Goal: Task Accomplishment & Management: Use online tool/utility

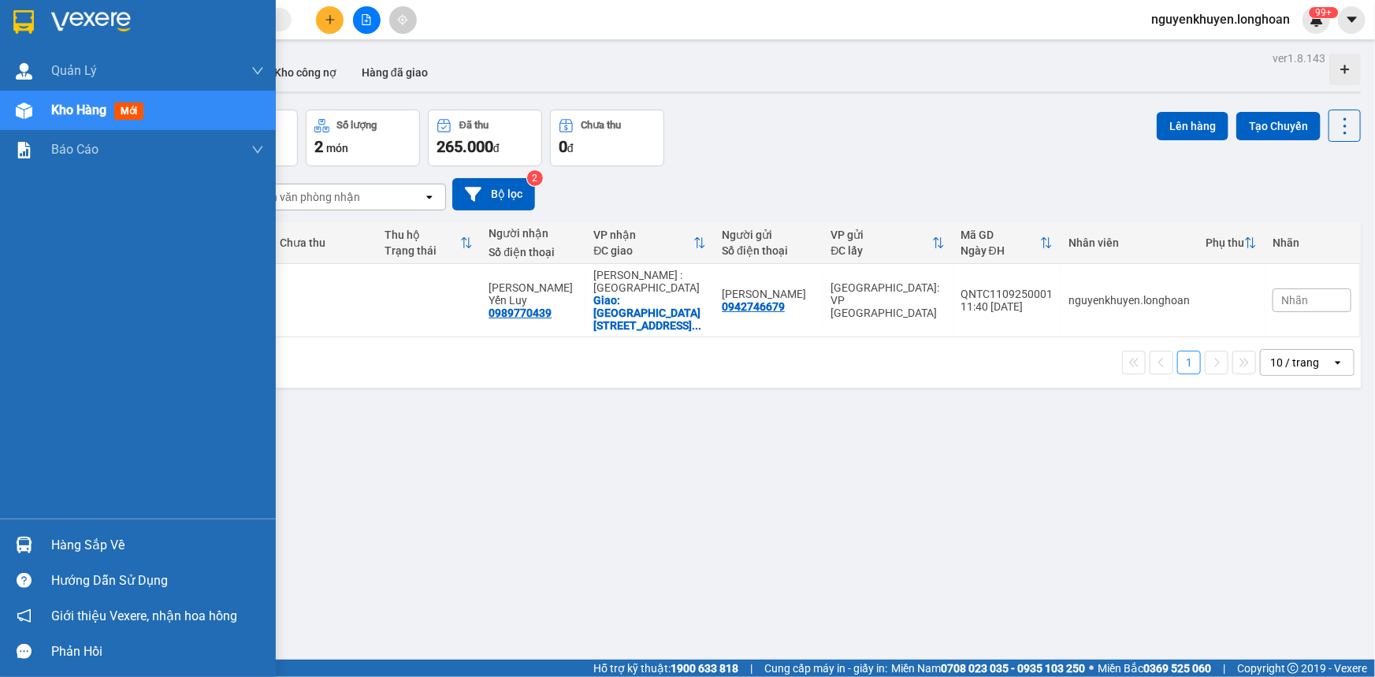
click at [119, 548] on div "Hàng sắp về" at bounding box center [157, 545] width 213 height 24
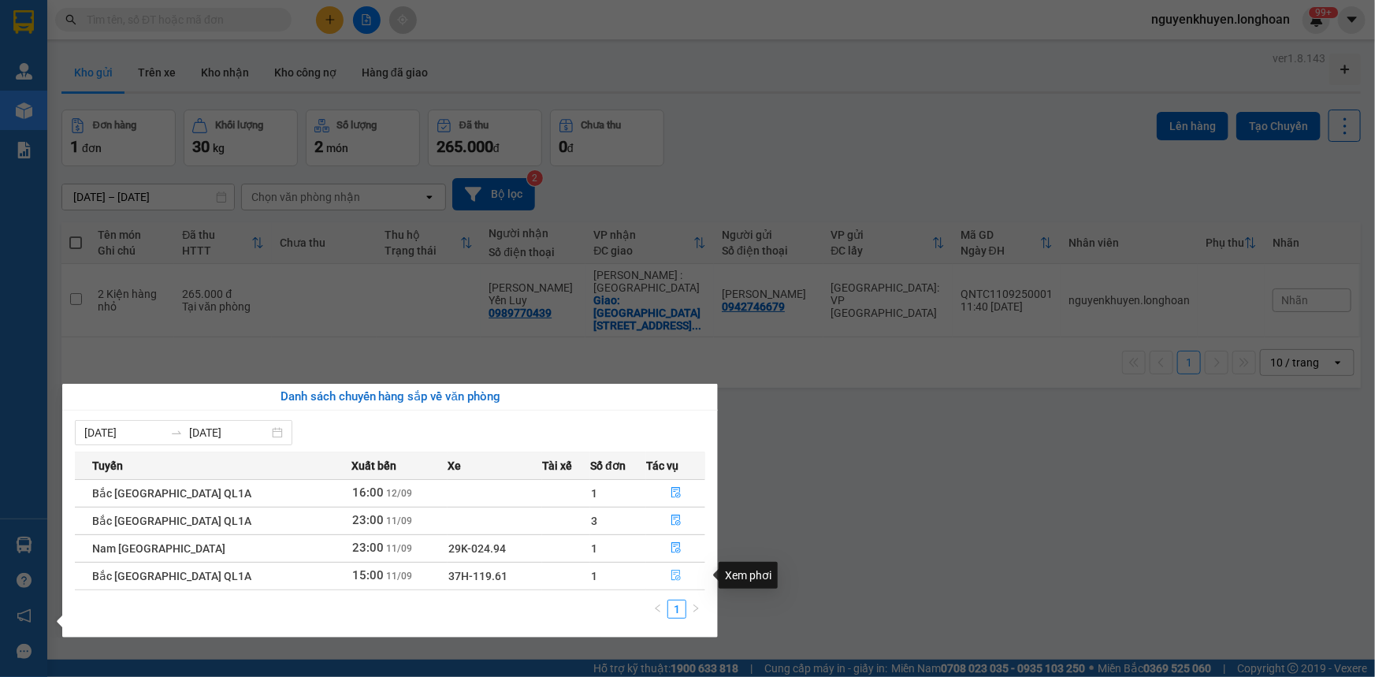
click at [670, 578] on icon "file-done" at bounding box center [675, 575] width 11 height 11
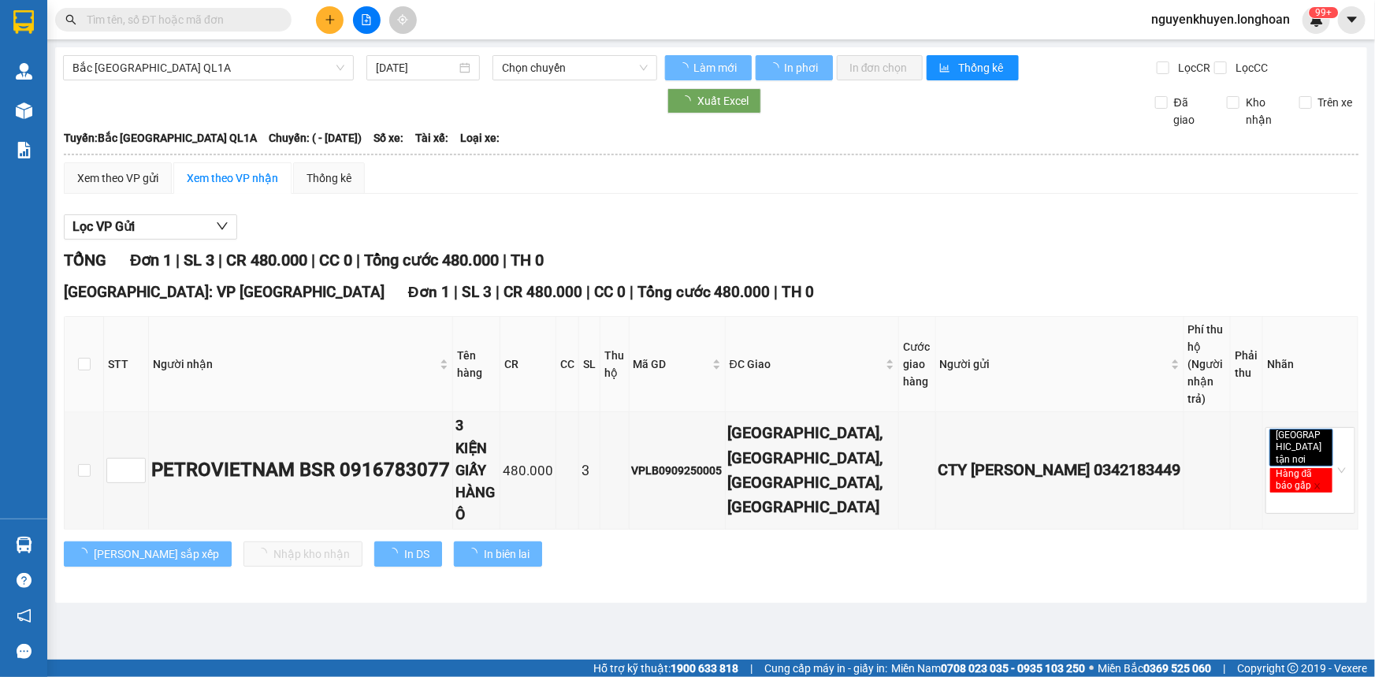
type input "[DATE]"
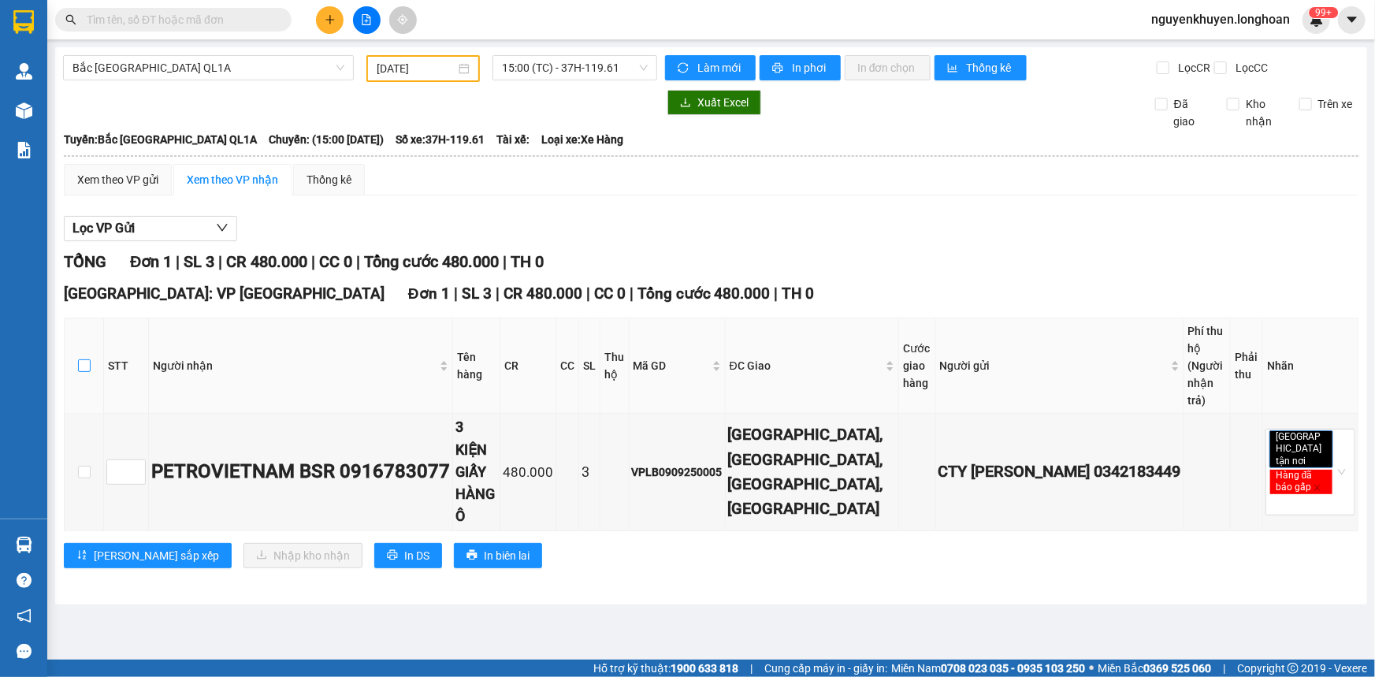
click at [87, 359] on input "checkbox" at bounding box center [84, 365] width 13 height 13
checkbox input "true"
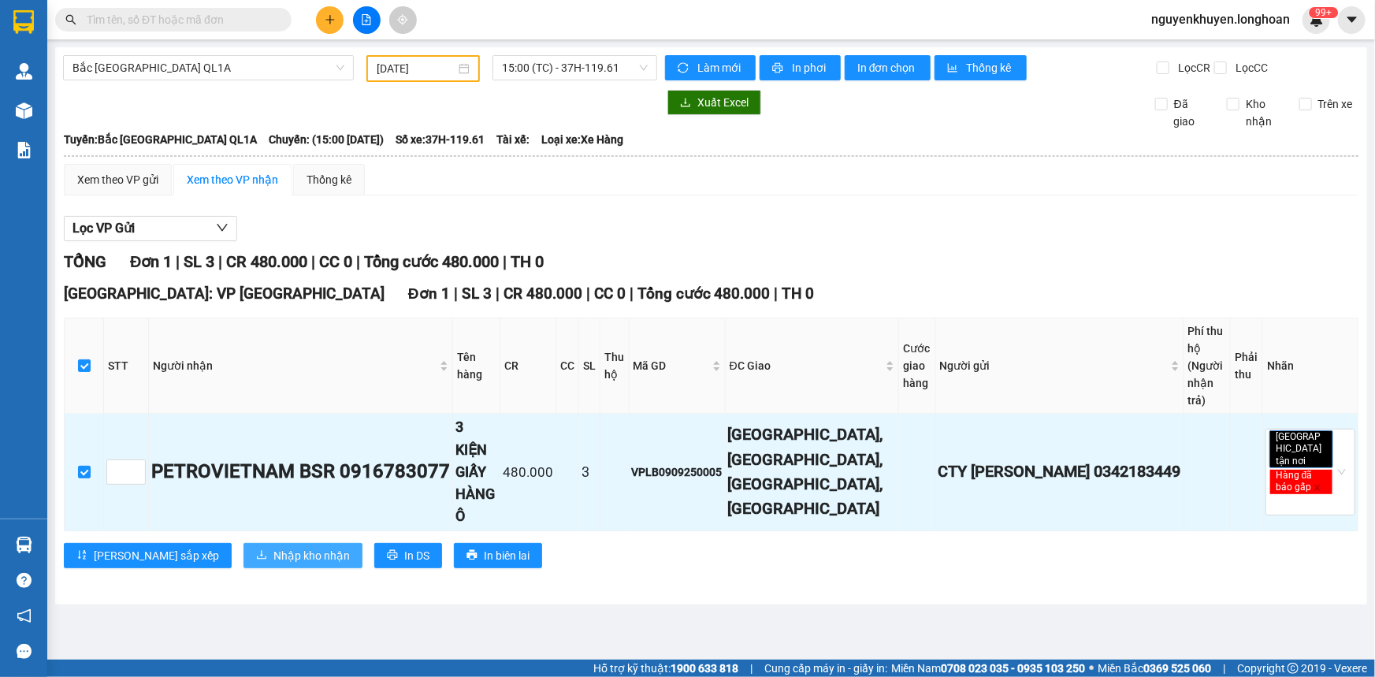
click at [273, 547] on span "Nhập kho nhận" at bounding box center [311, 555] width 76 height 17
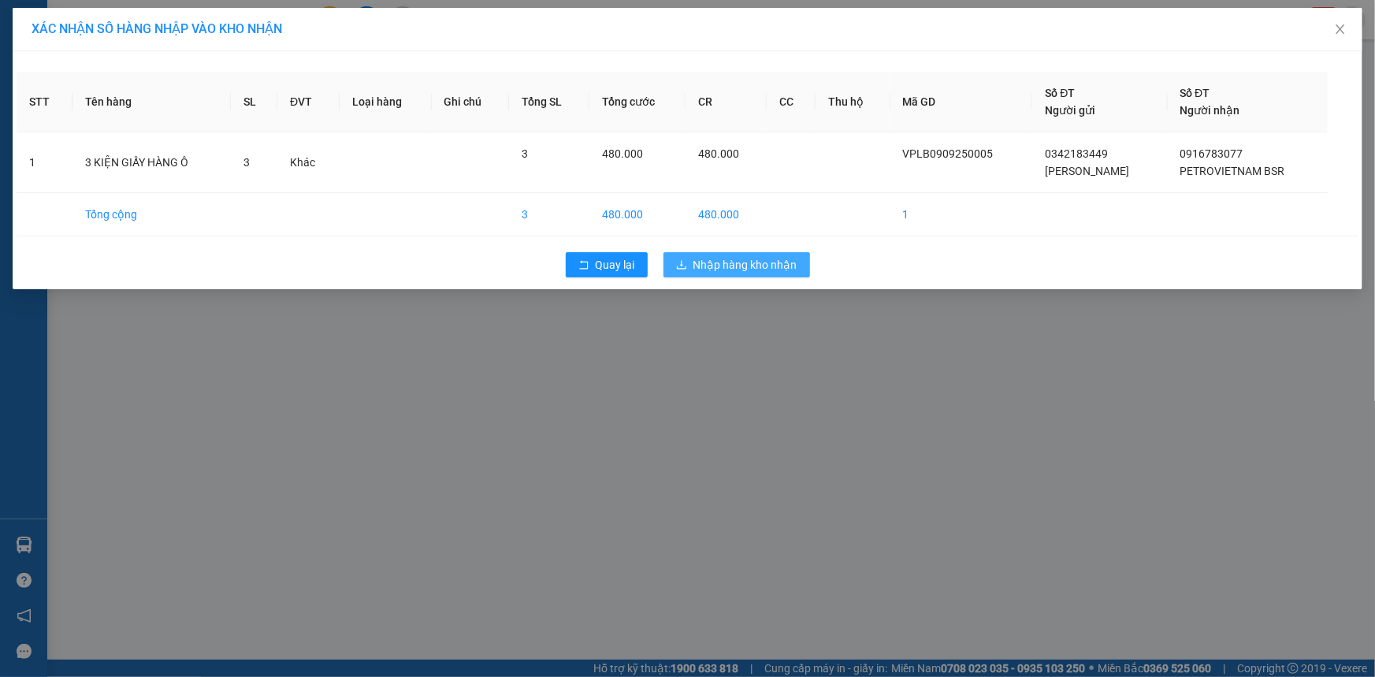
click at [734, 266] on span "Nhập hàng kho nhận" at bounding box center [745, 264] width 104 height 17
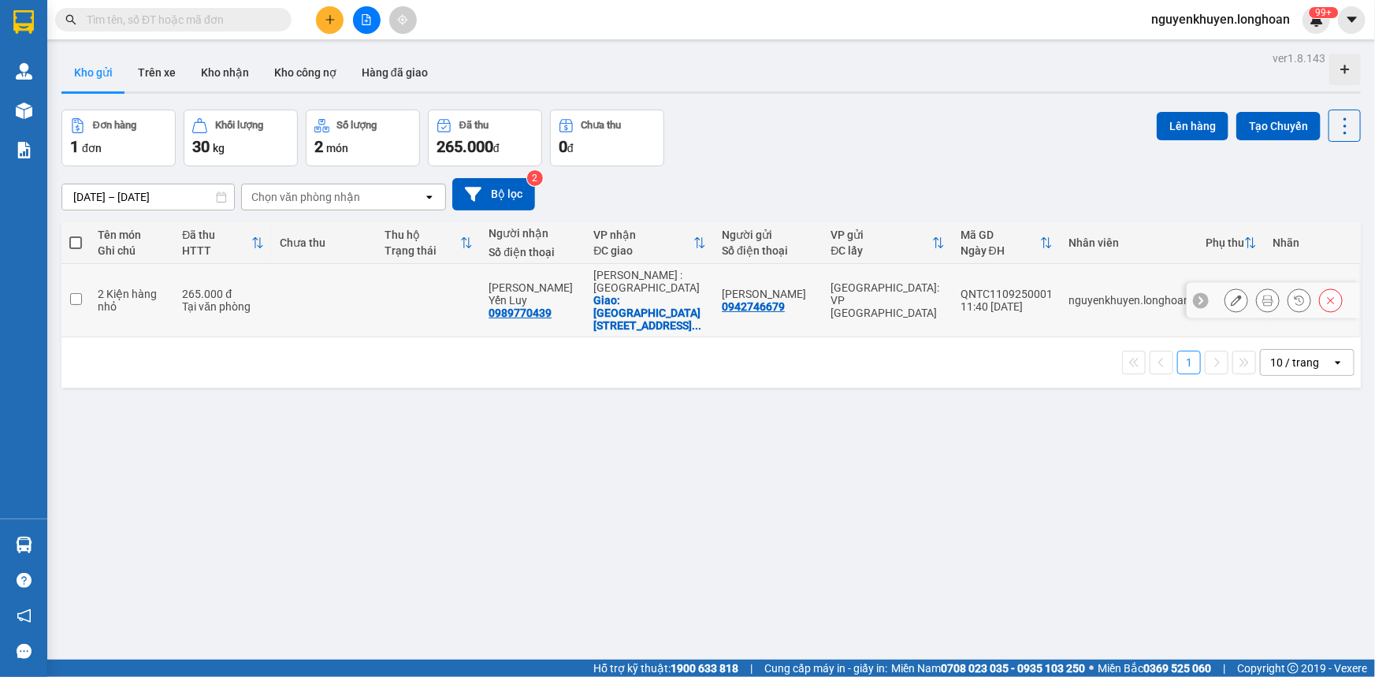
click at [75, 293] on input "checkbox" at bounding box center [76, 299] width 12 height 12
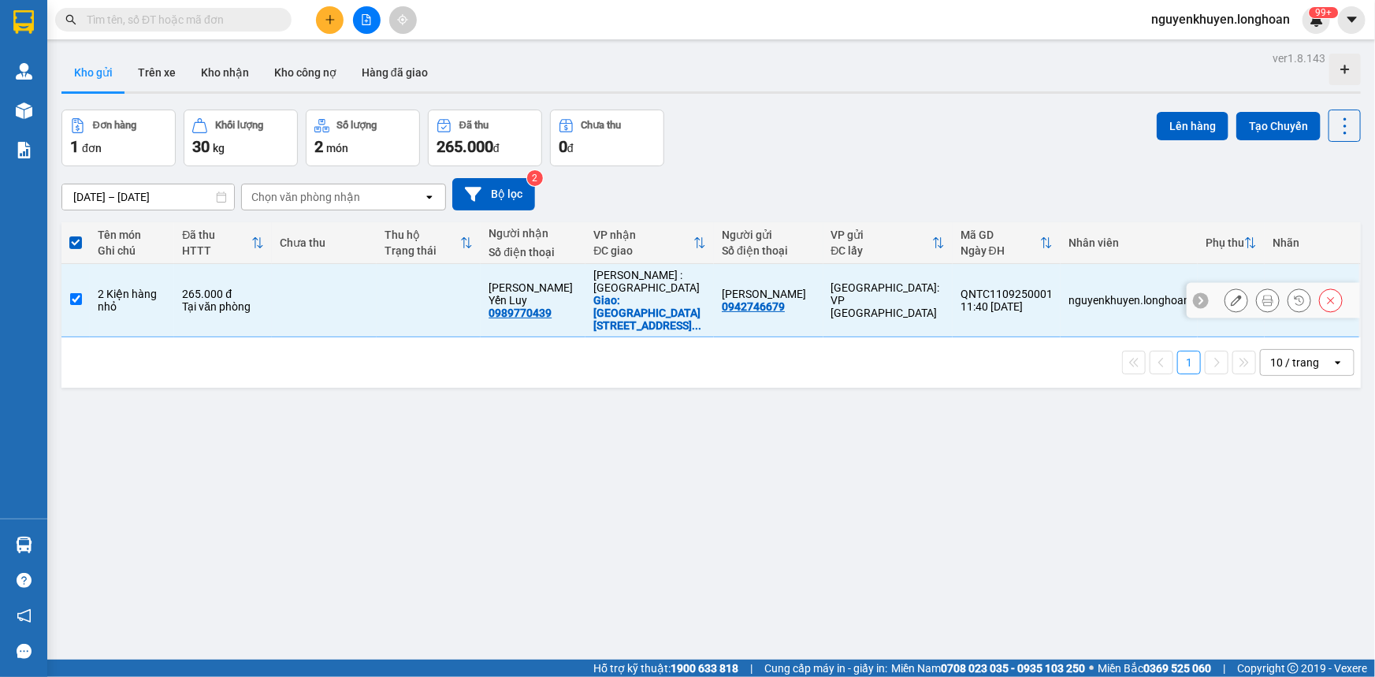
click at [76, 293] on input "checkbox" at bounding box center [76, 299] width 12 height 12
checkbox input "false"
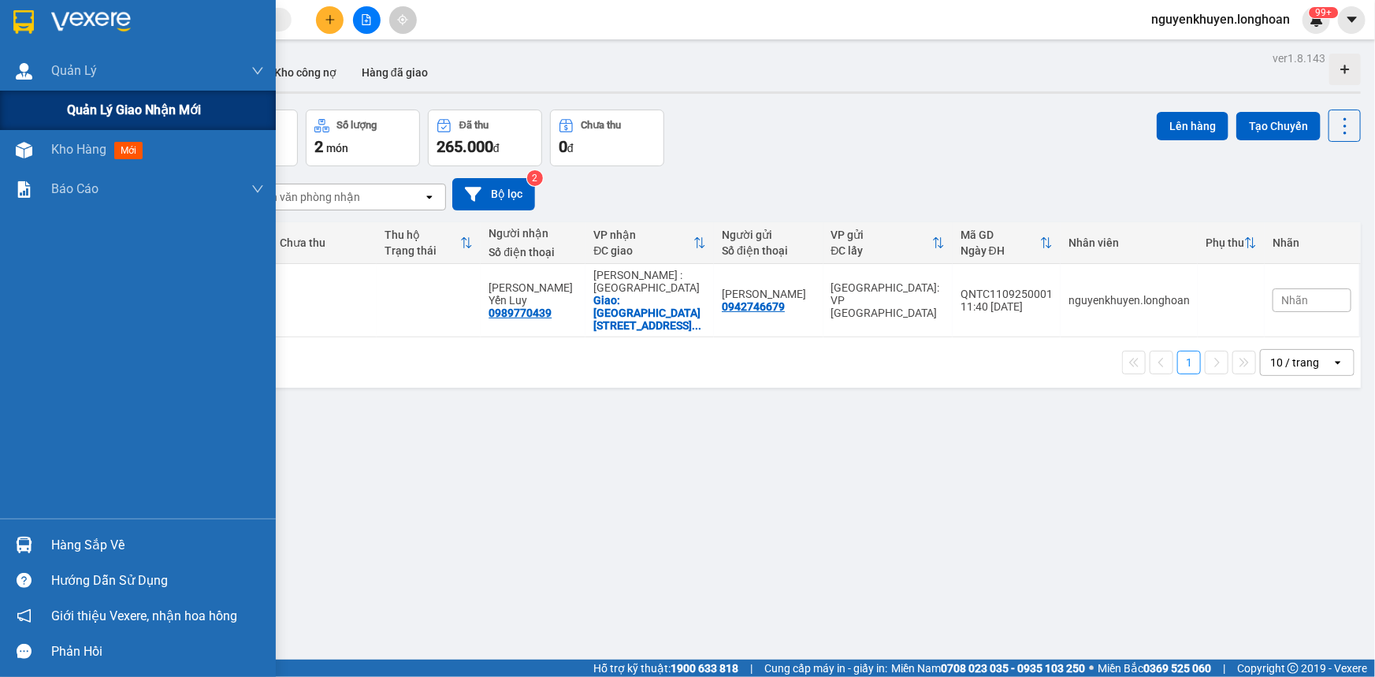
click at [95, 120] on div "Quản lý giao nhận mới" at bounding box center [165, 110] width 197 height 39
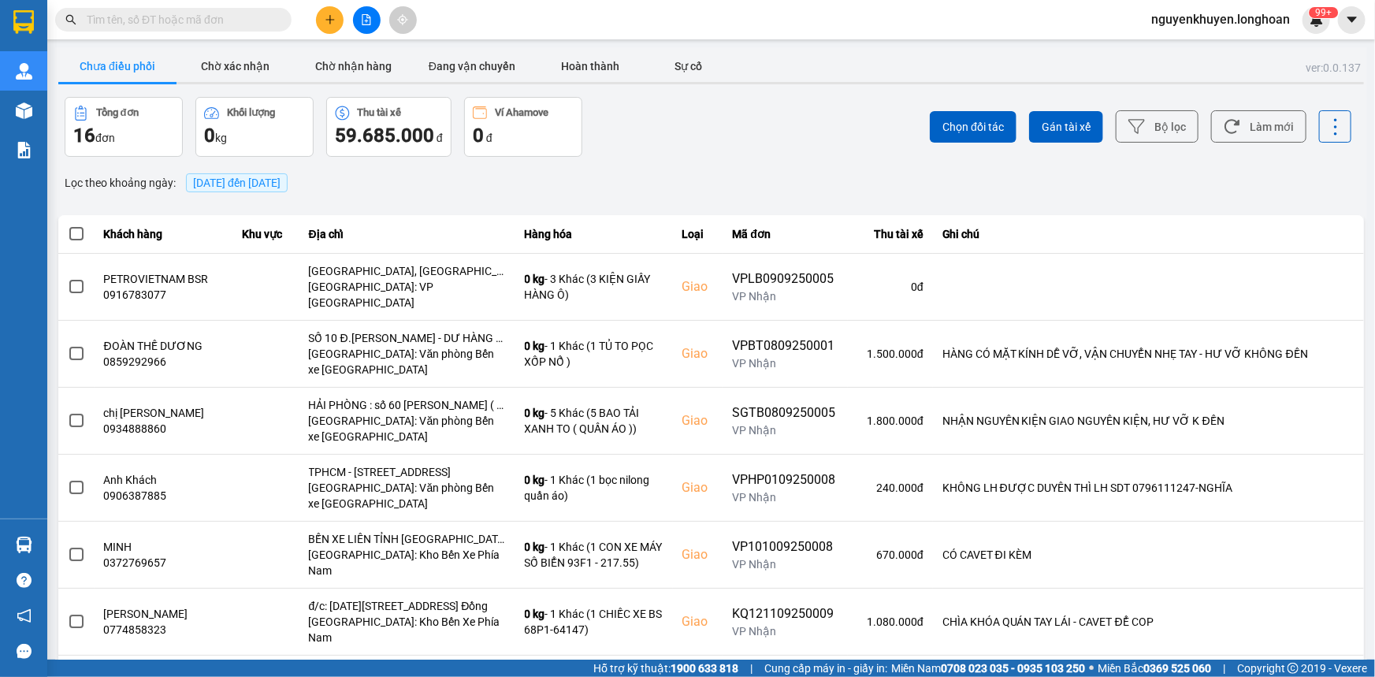
click at [250, 188] on span "[DATE] đến [DATE]" at bounding box center [236, 182] width 87 height 13
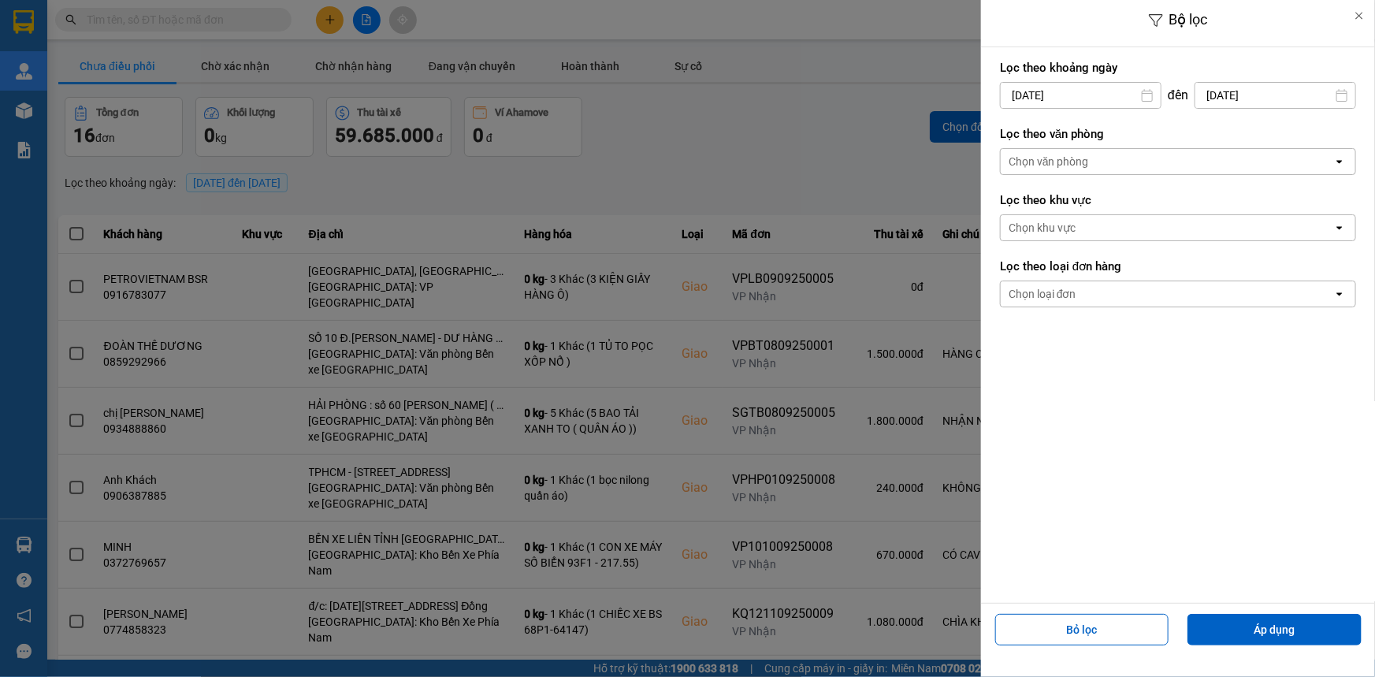
click at [1149, 158] on div "Chọn văn phòng" at bounding box center [1167, 161] width 332 height 25
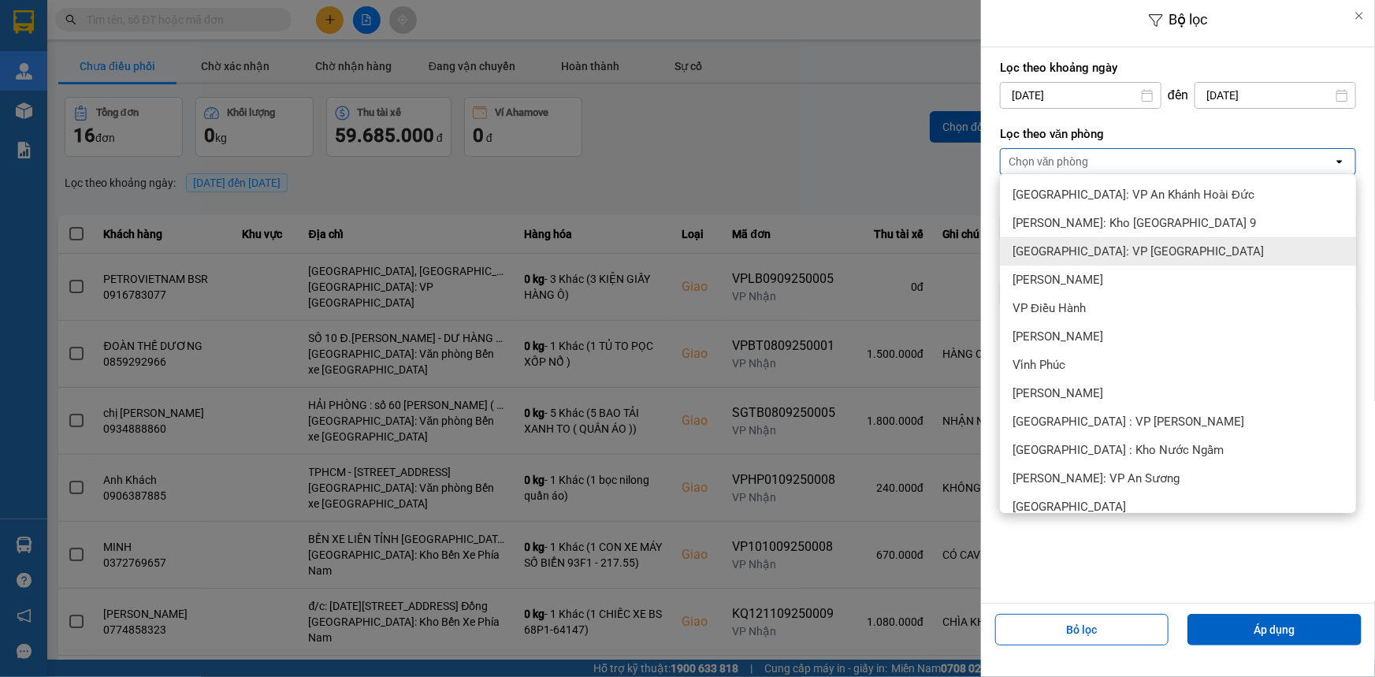
click at [1146, 254] on span "[GEOGRAPHIC_DATA]: VP [GEOGRAPHIC_DATA]" at bounding box center [1137, 251] width 251 height 16
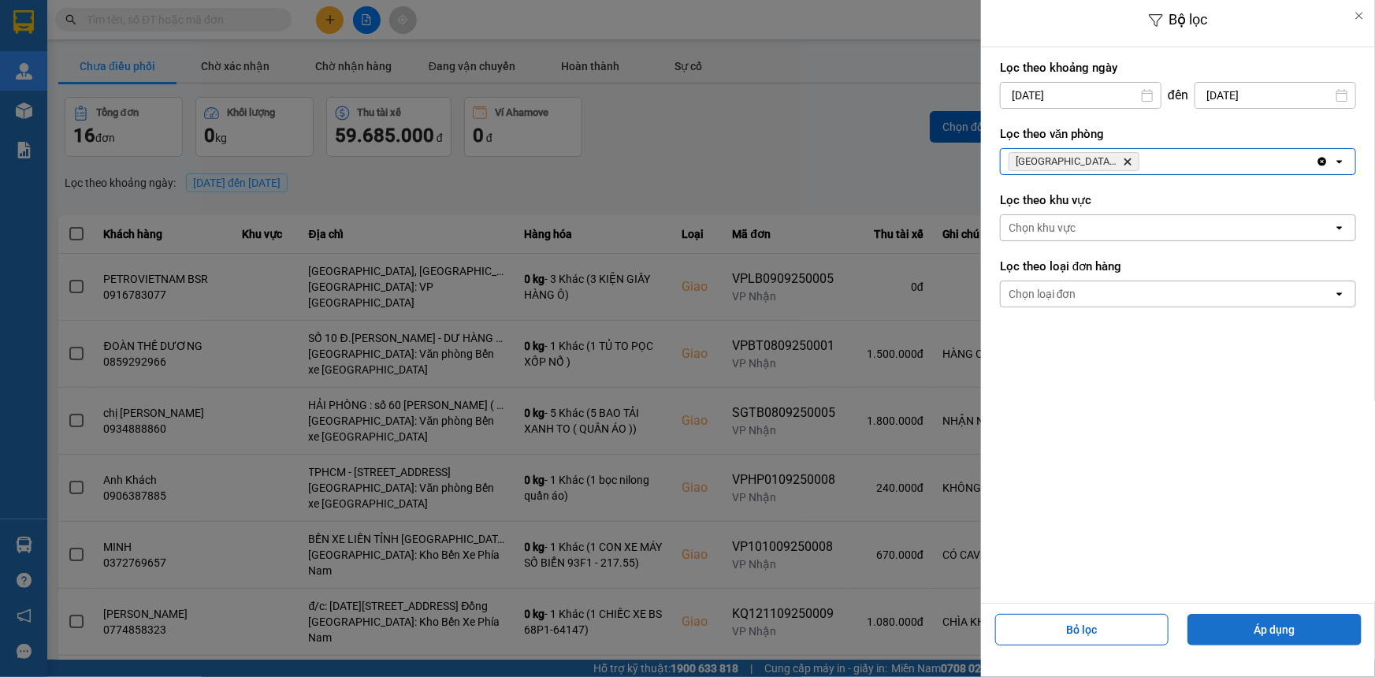
click at [1278, 622] on button "Áp dụng" at bounding box center [1274, 630] width 174 height 32
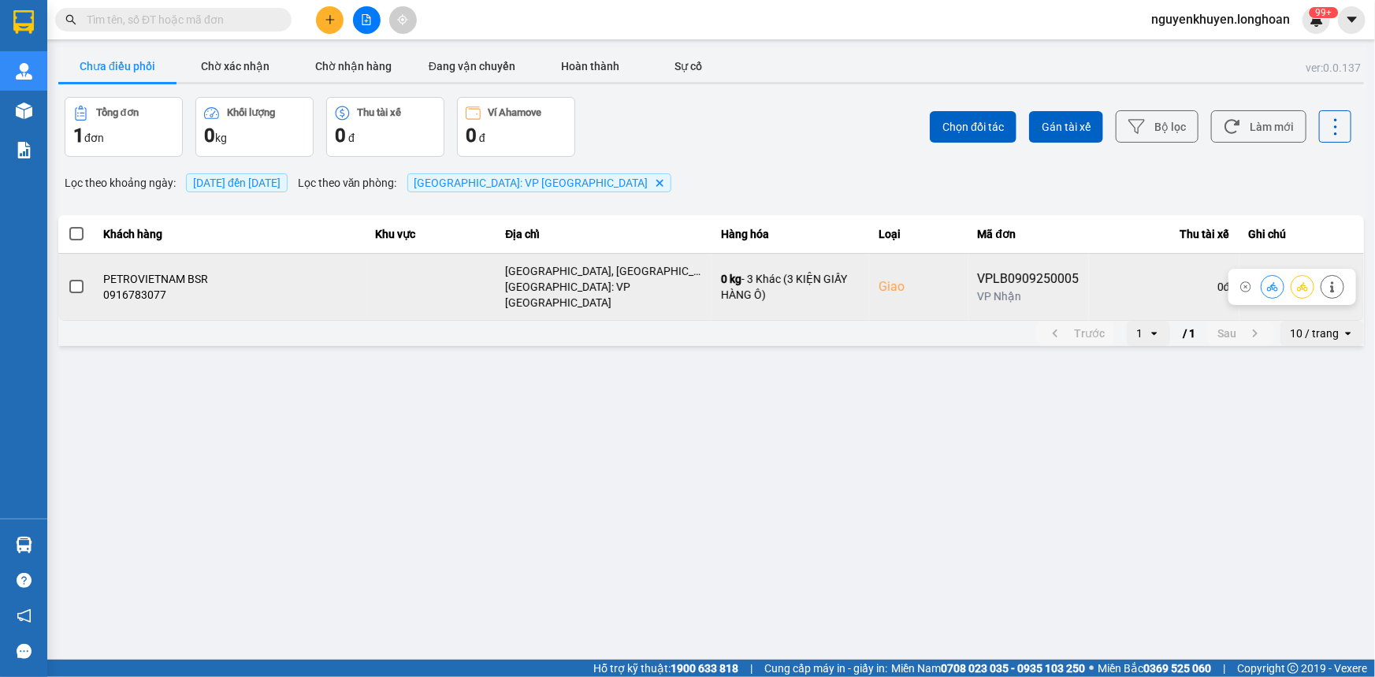
click at [71, 288] on label at bounding box center [76, 286] width 17 height 17
click at [68, 278] on input "checkbox" at bounding box center [68, 278] width 0 height 0
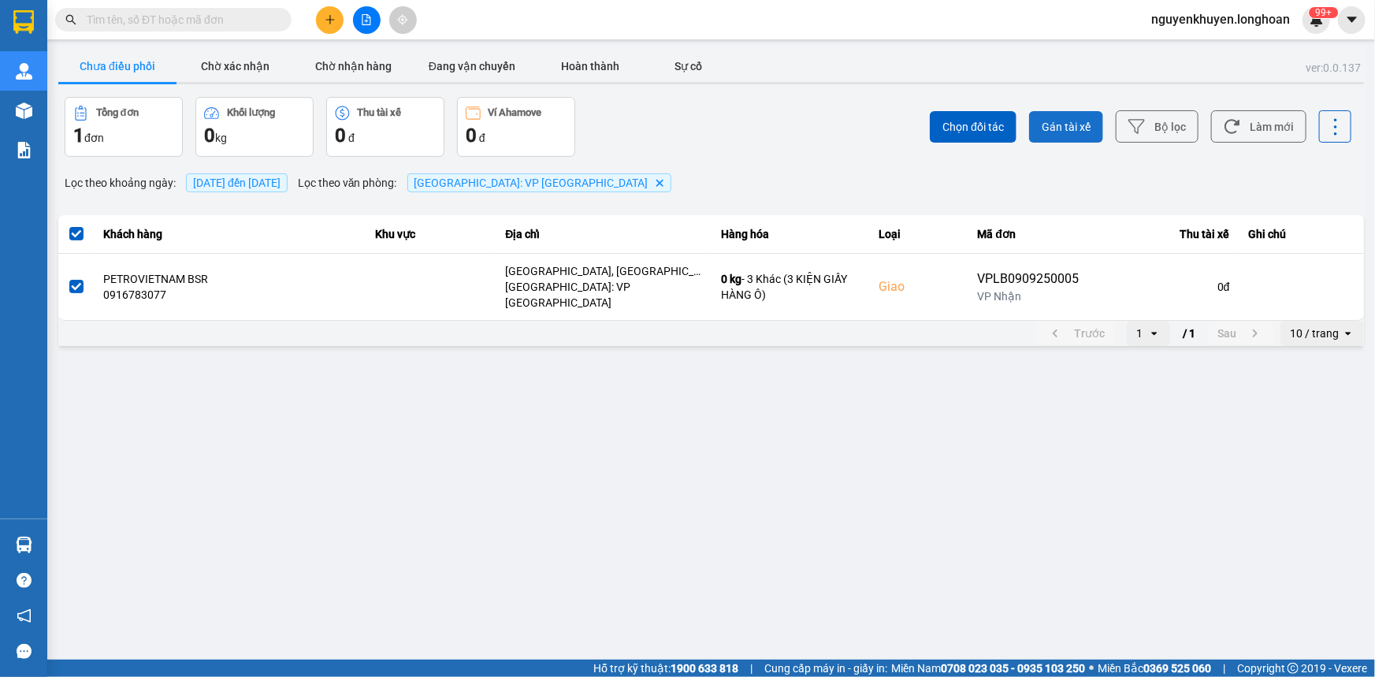
click at [1048, 119] on span "Gán tài xế" at bounding box center [1066, 127] width 49 height 16
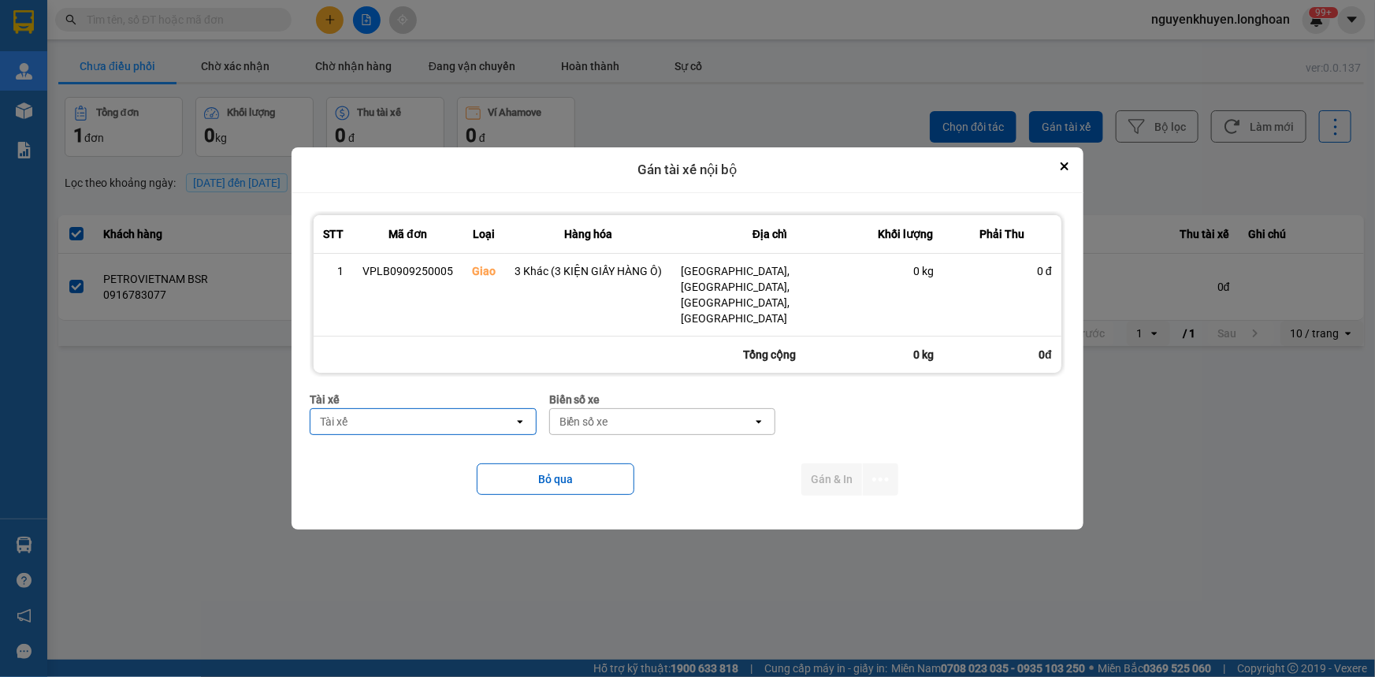
click at [402, 413] on div "Tài xế" at bounding box center [411, 421] width 203 height 25
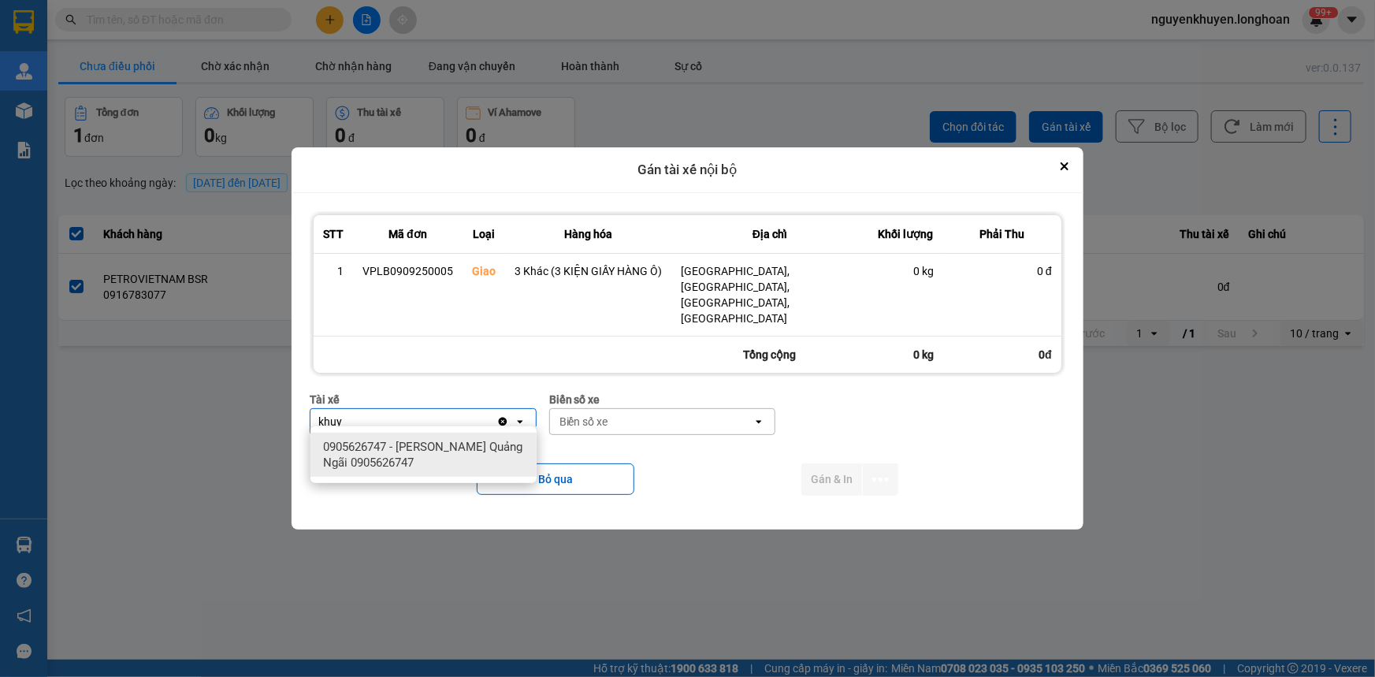
type input "khuy"
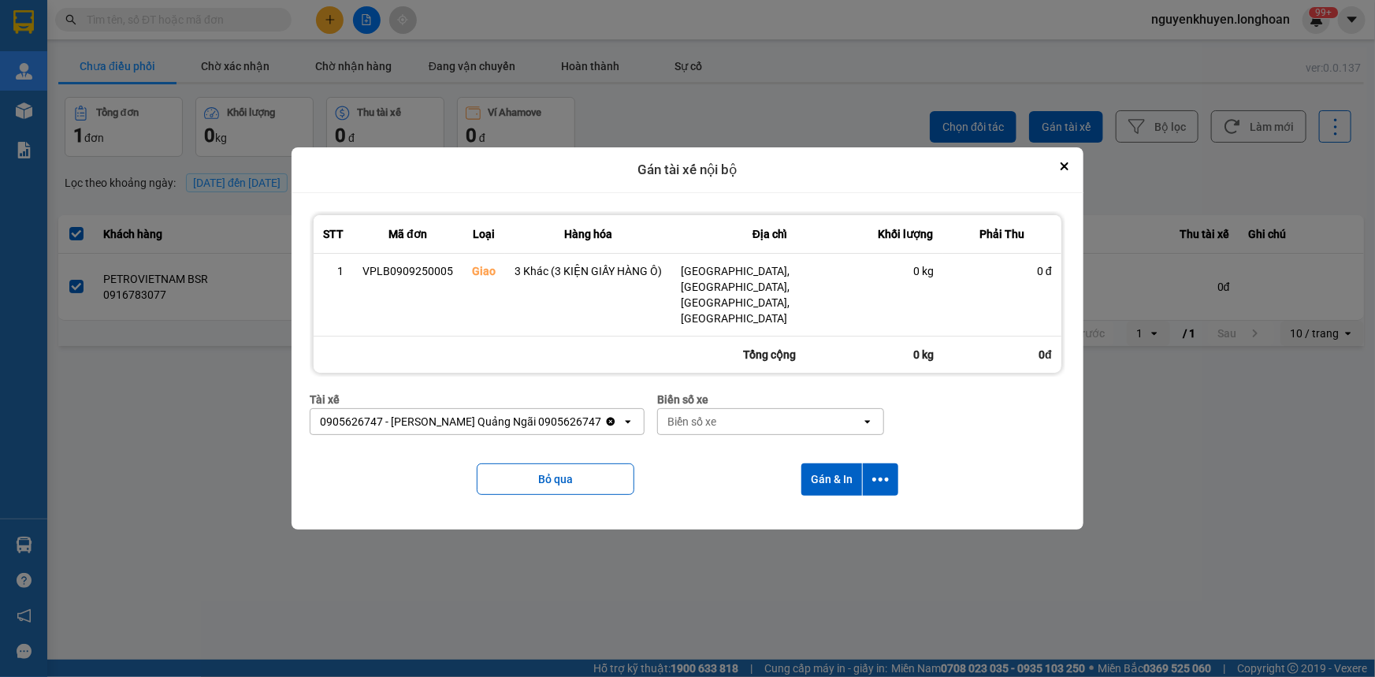
click at [667, 414] on div "Biển số xe" at bounding box center [691, 422] width 49 height 16
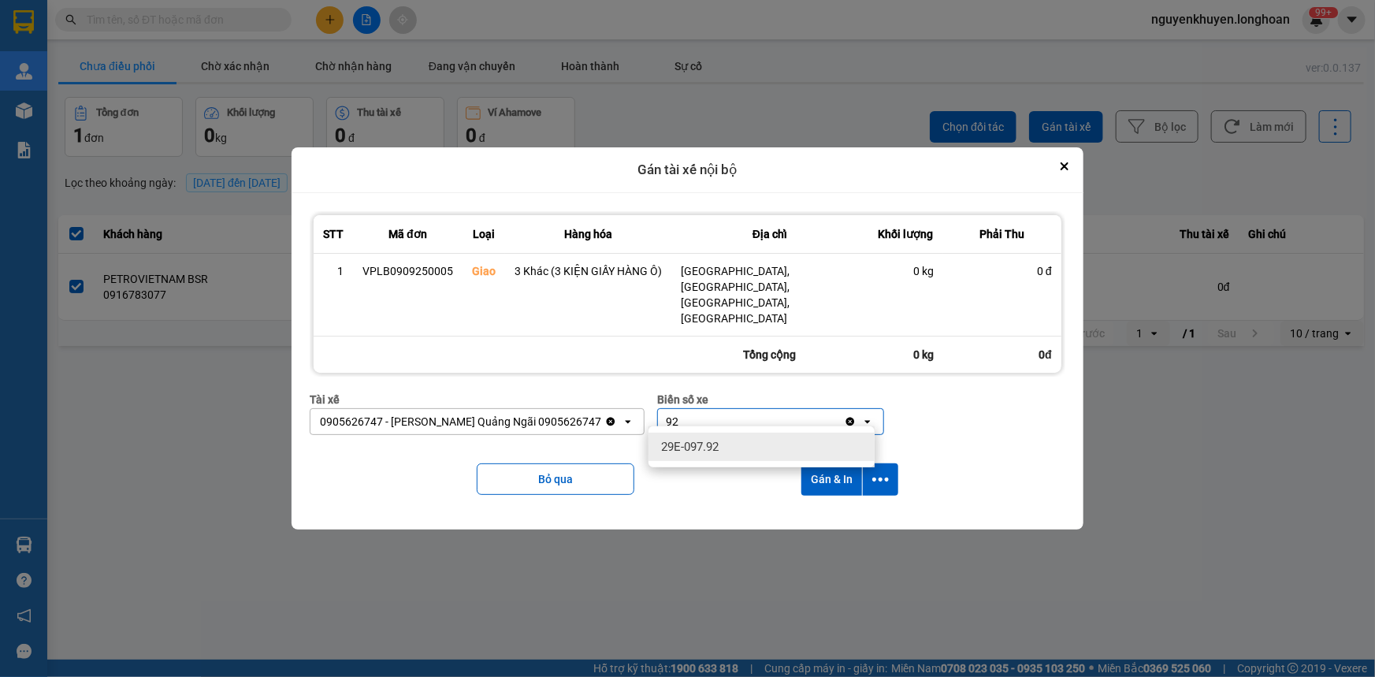
type input "92"
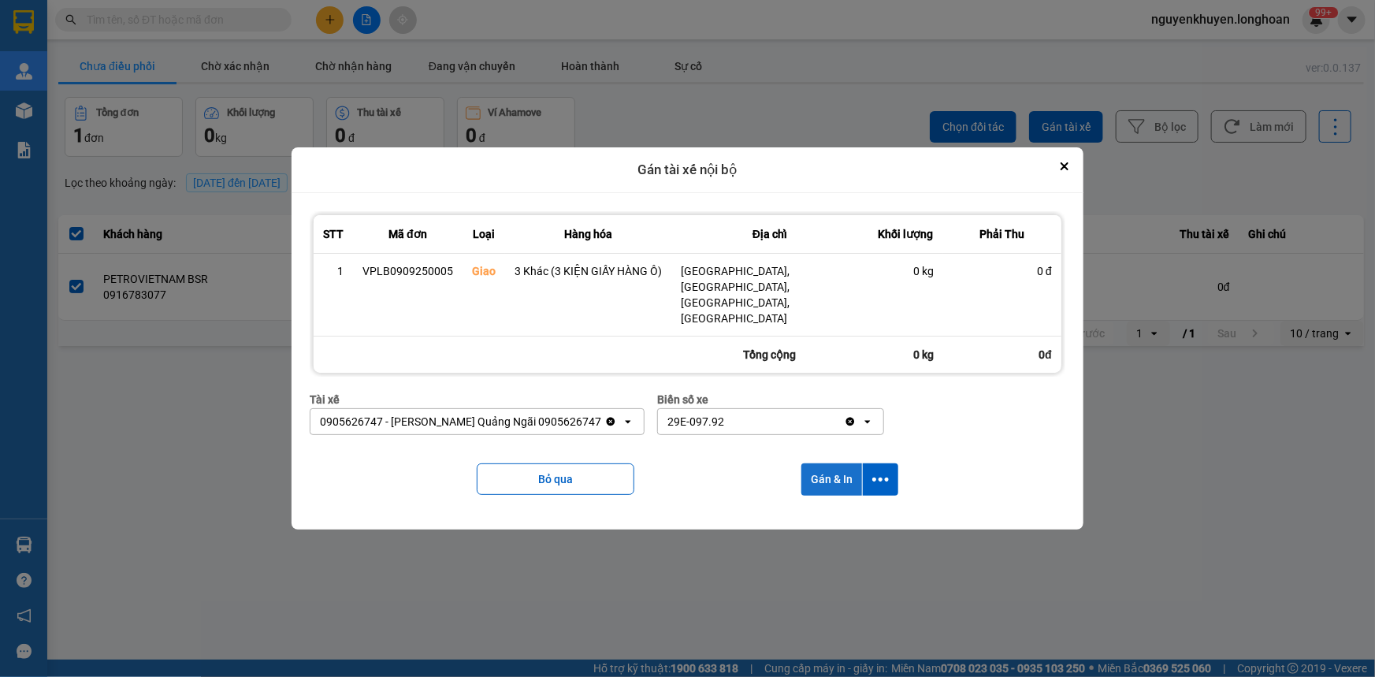
click at [824, 471] on button "Gán & In" at bounding box center [831, 479] width 61 height 32
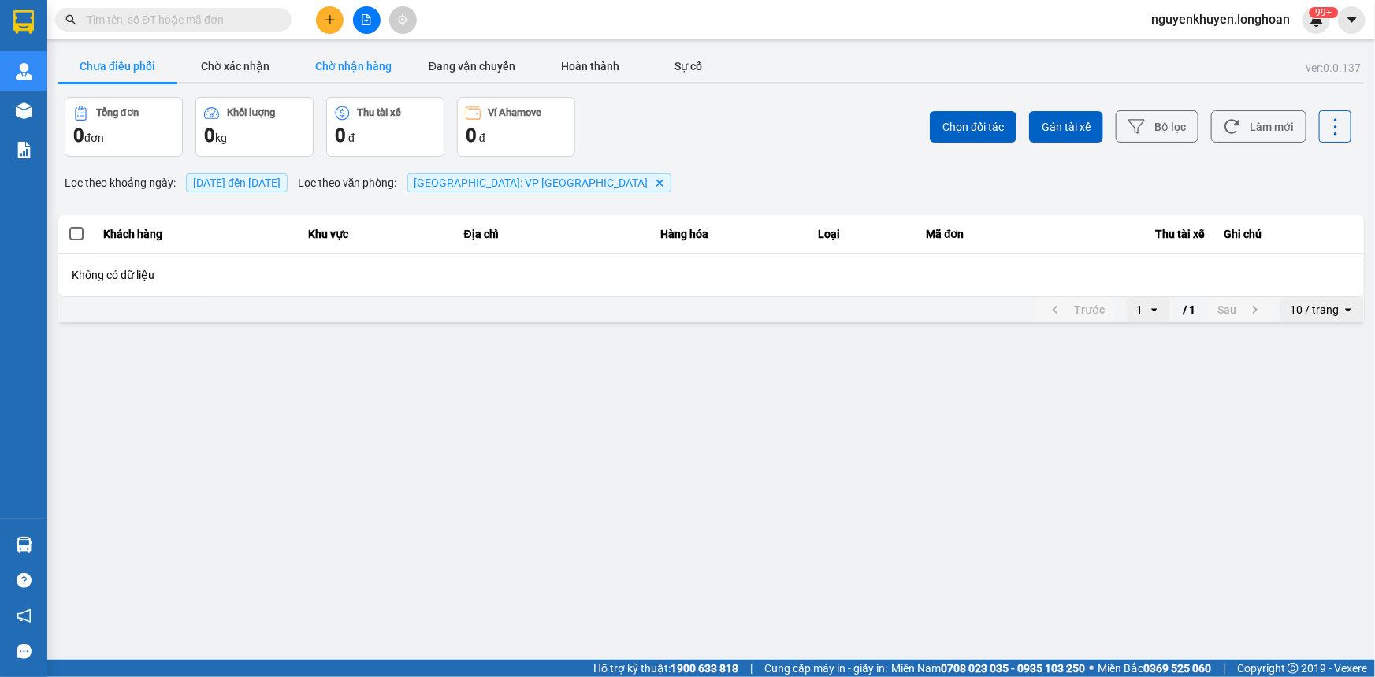
click at [342, 64] on button "Chờ nhận hàng" at bounding box center [354, 66] width 118 height 32
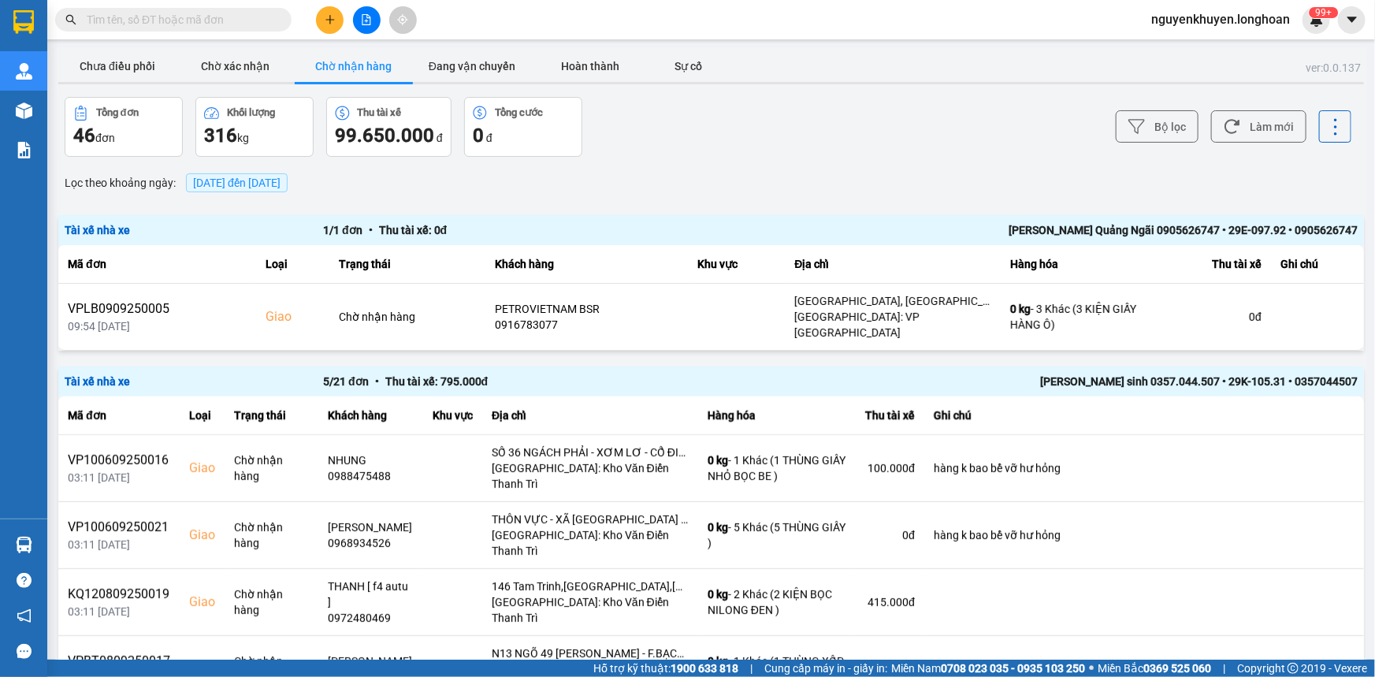
click at [241, 176] on span "[DATE] đến [DATE]" at bounding box center [236, 182] width 87 height 13
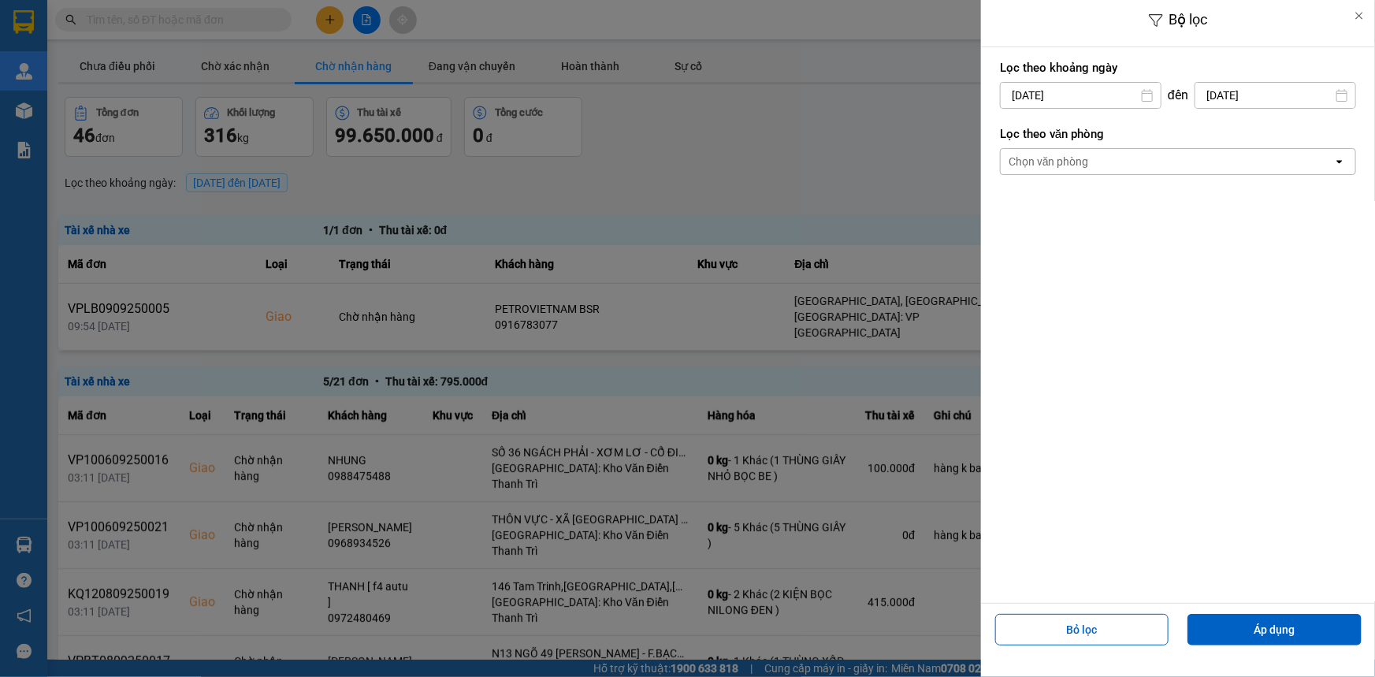
click at [1127, 162] on div "Chọn văn phòng" at bounding box center [1167, 161] width 332 height 25
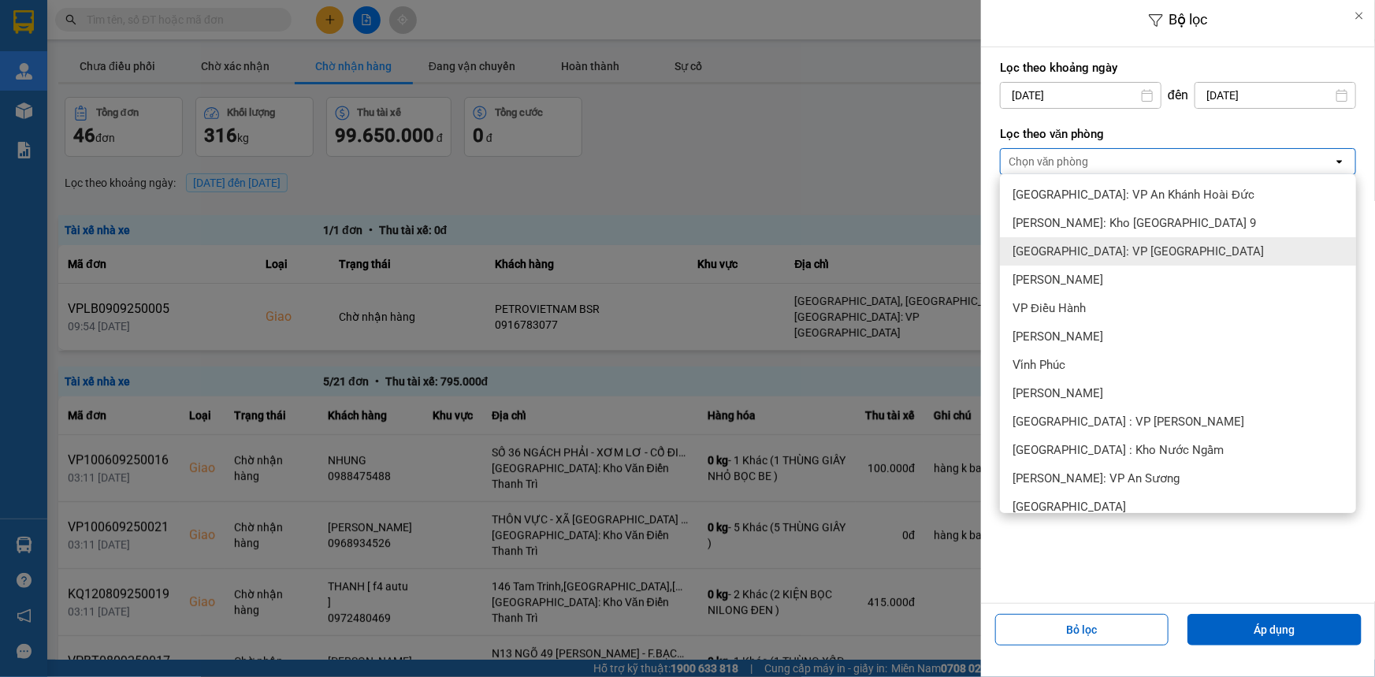
click at [1136, 256] on span "[GEOGRAPHIC_DATA]: VP [GEOGRAPHIC_DATA]" at bounding box center [1137, 251] width 251 height 16
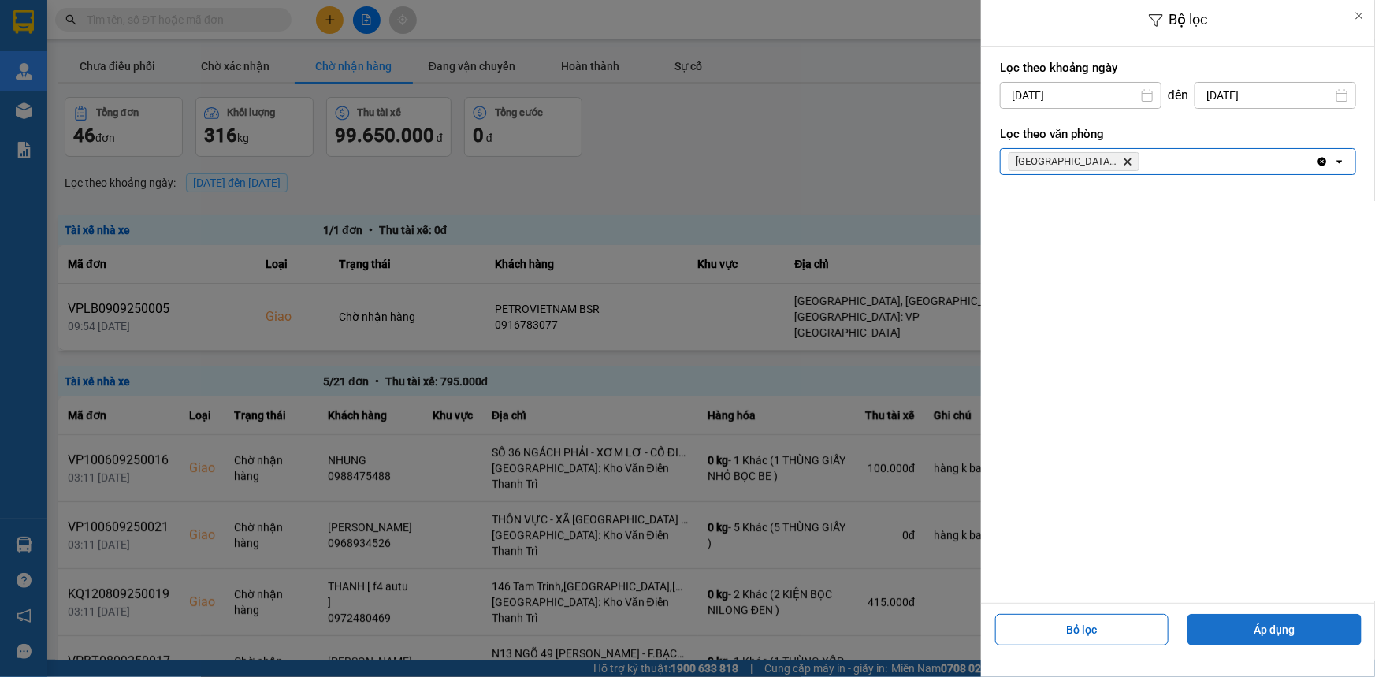
click at [1208, 619] on button "Áp dụng" at bounding box center [1274, 630] width 174 height 32
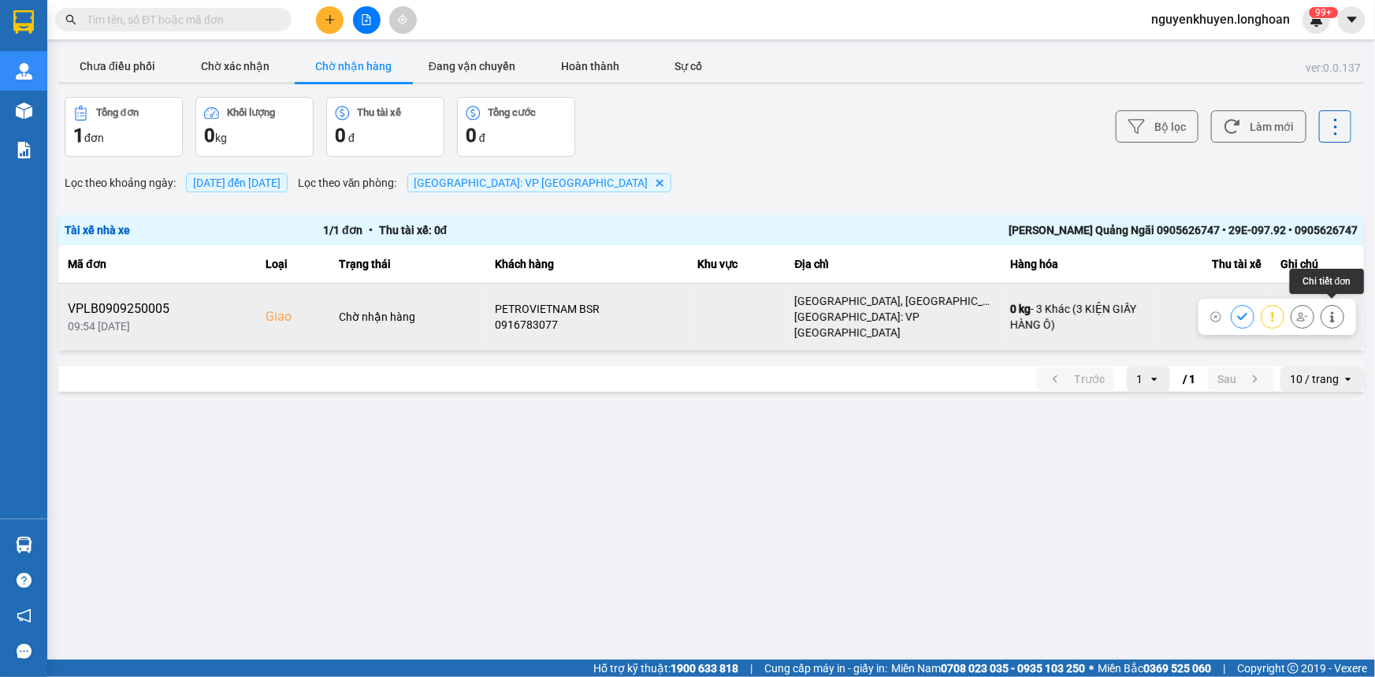
click at [1334, 311] on icon at bounding box center [1332, 316] width 11 height 11
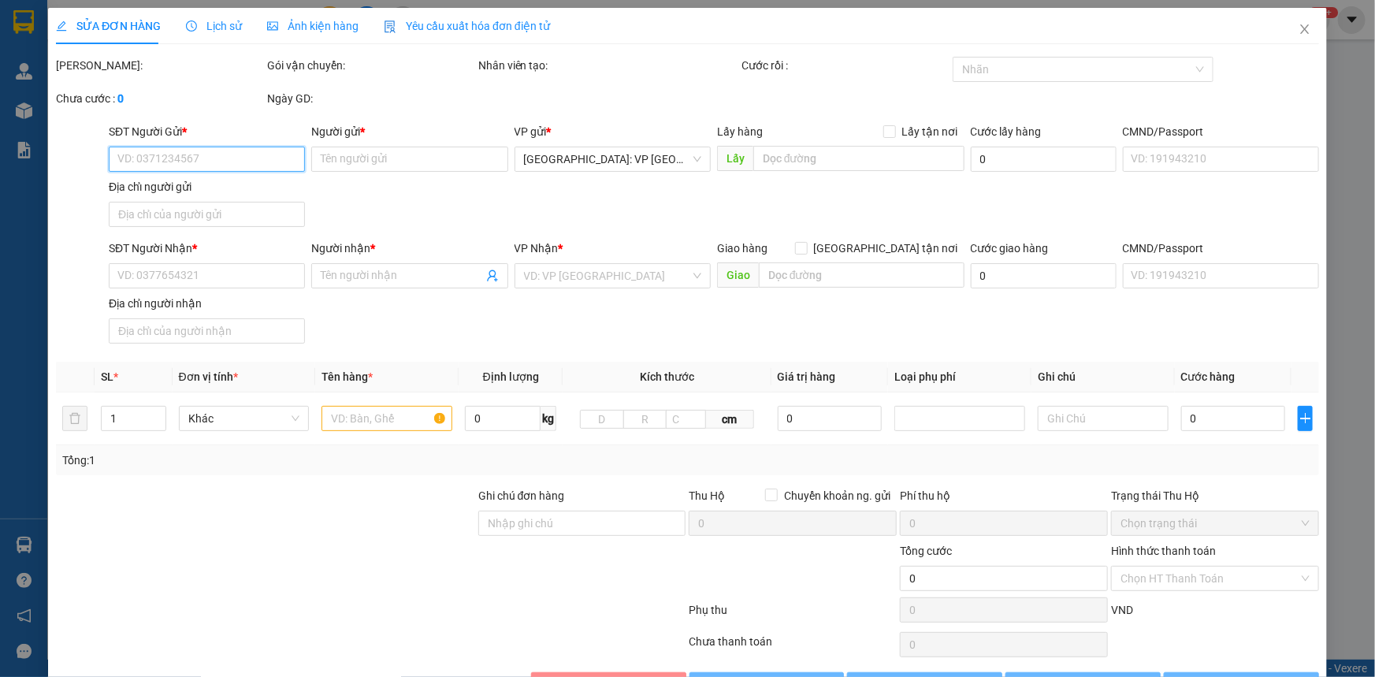
type input "0342183449"
type input "[PERSON_NAME]"
type input "0916783077"
type input "PETROVIETNAM BSR"
checkbox input "true"
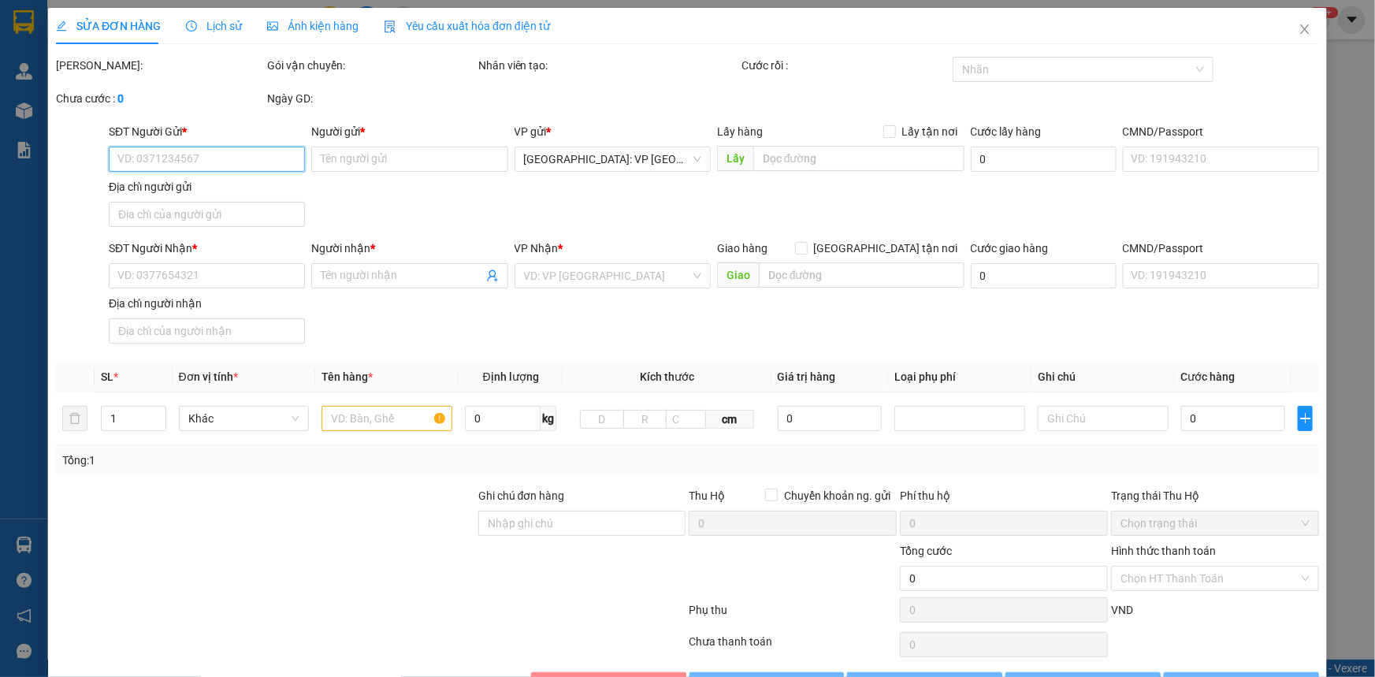
type input "[GEOGRAPHIC_DATA], [GEOGRAPHIC_DATA], [GEOGRAPHIC_DATA], [GEOGRAPHIC_DATA]"
type input "480.000"
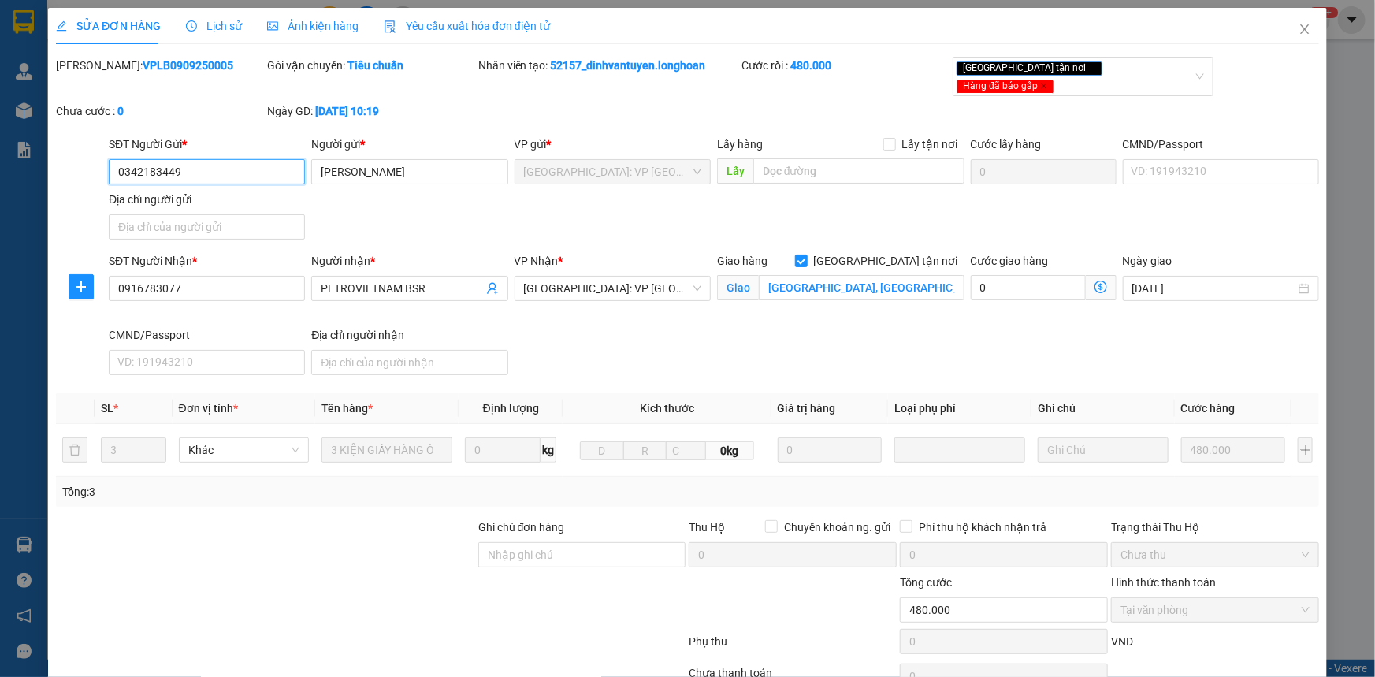
scroll to position [69, 0]
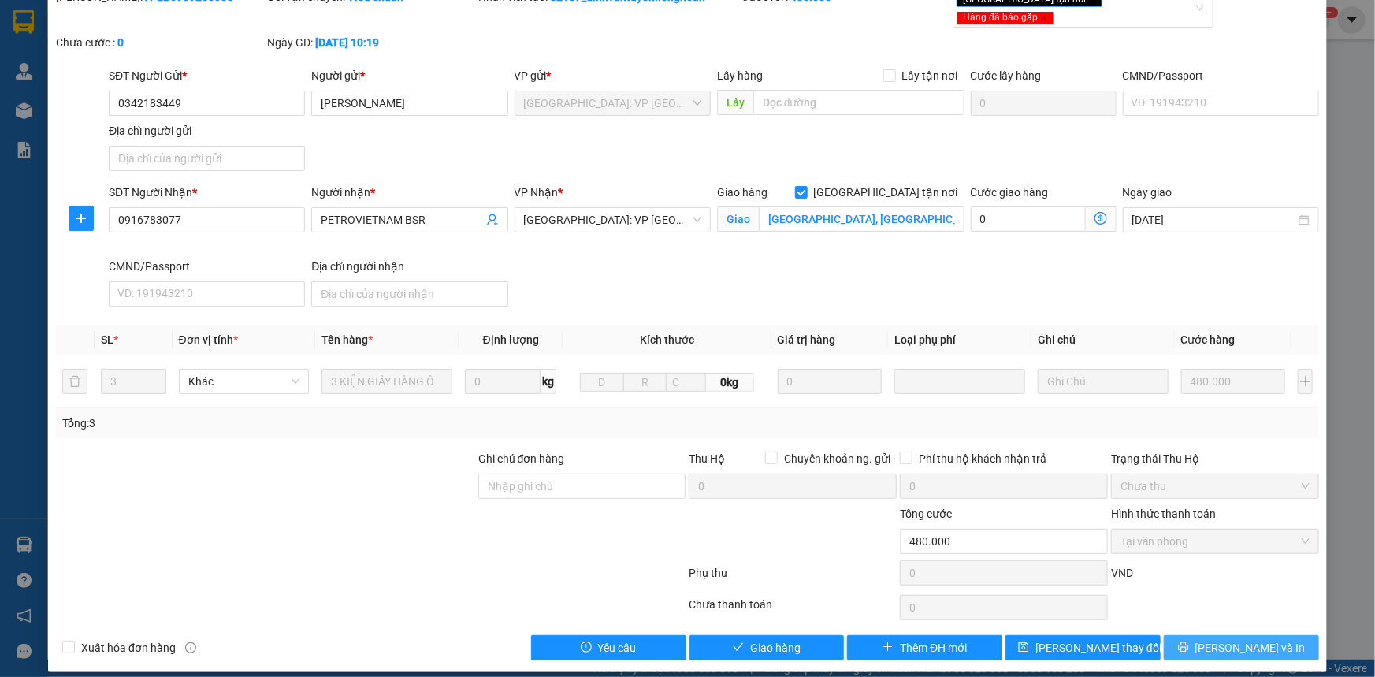
click at [1217, 638] on button "[PERSON_NAME] và In" at bounding box center [1241, 647] width 155 height 25
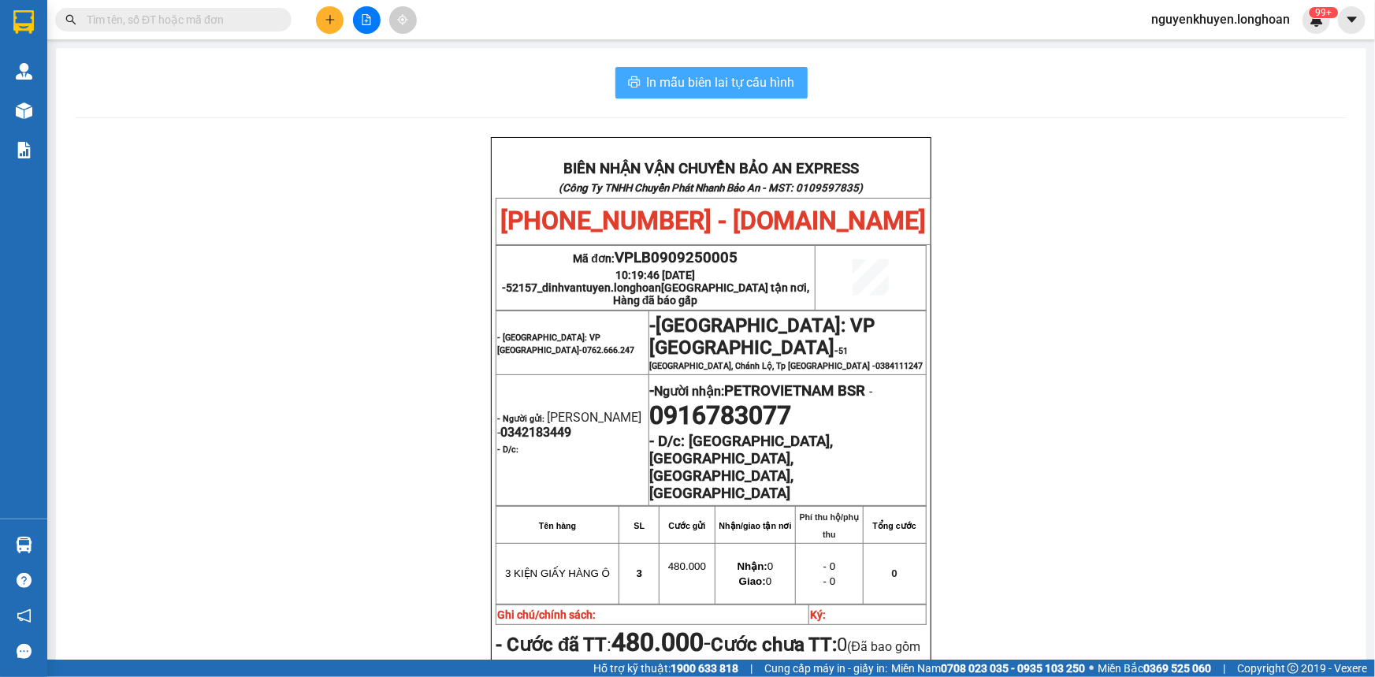
click at [703, 76] on span "In mẫu biên lai tự cấu hình" at bounding box center [721, 82] width 148 height 20
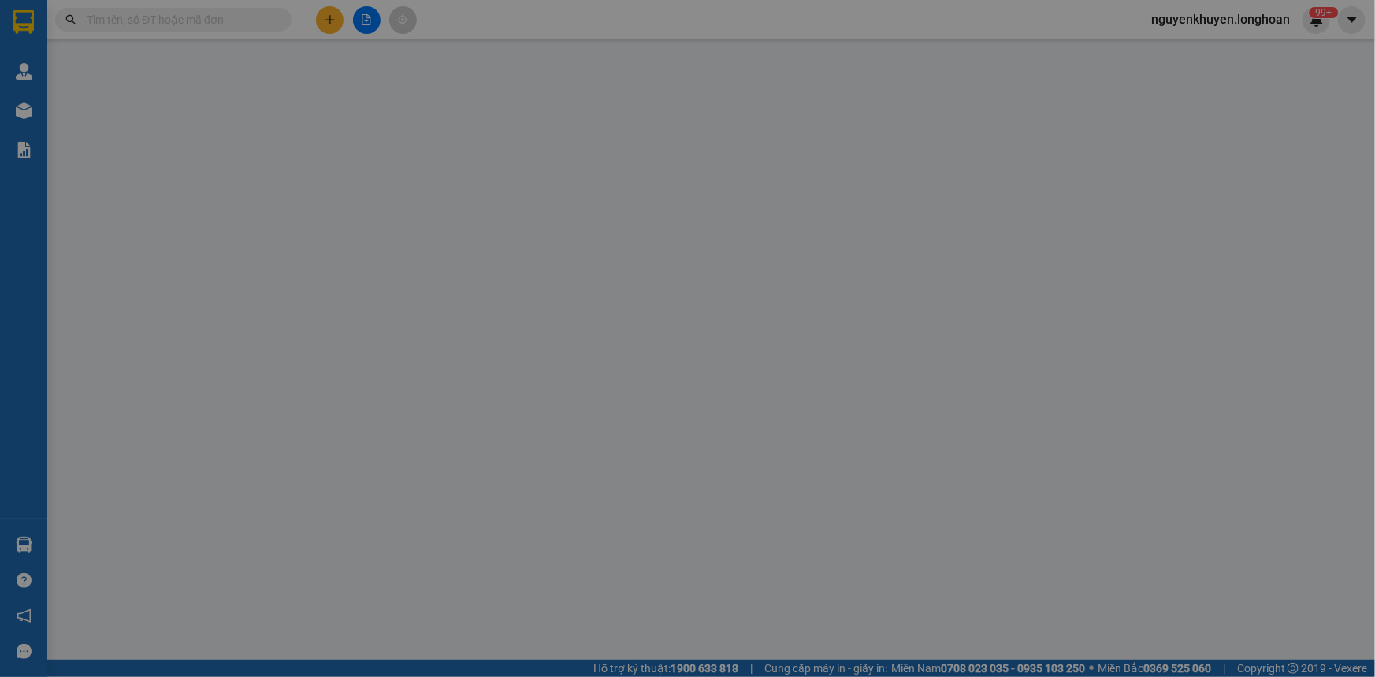
type input "0342183449"
type input "[PERSON_NAME]"
type input "0916783077"
type input "PETROVIETNAM BSR"
checkbox input "true"
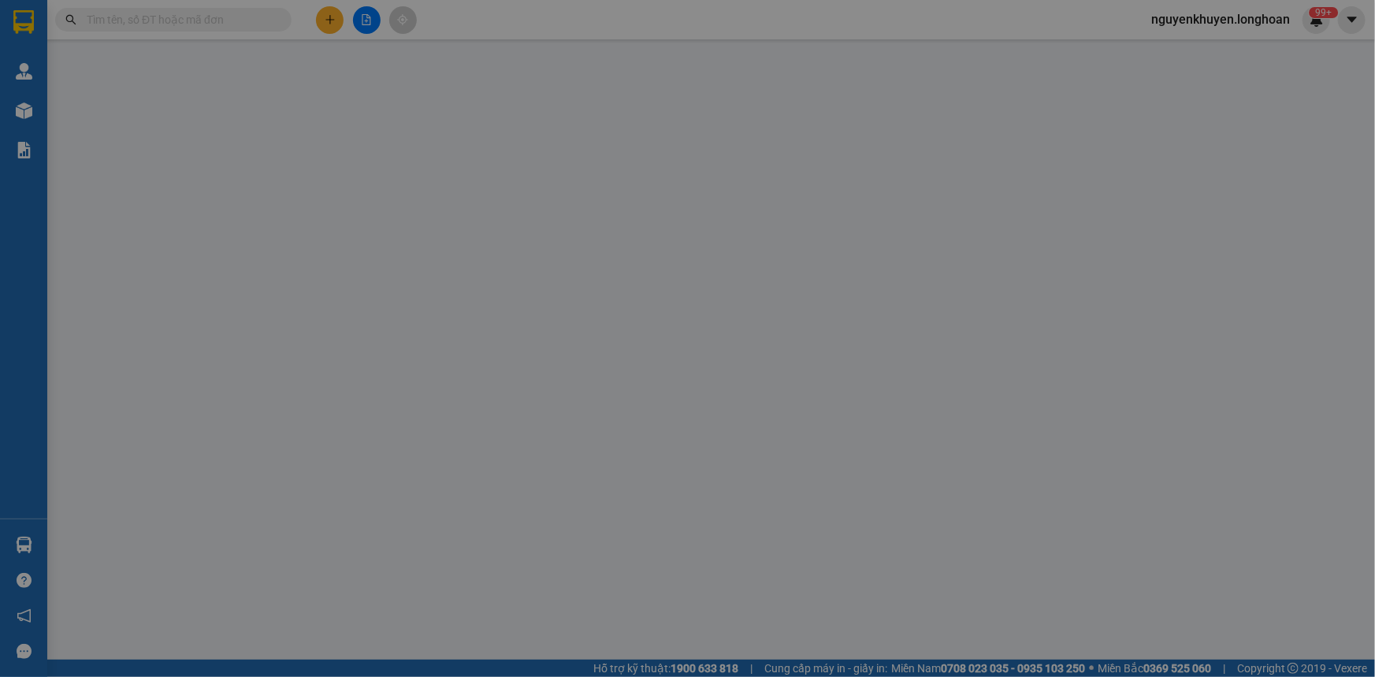
type input "[GEOGRAPHIC_DATA], [GEOGRAPHIC_DATA], [GEOGRAPHIC_DATA], [GEOGRAPHIC_DATA]"
type input "480.000"
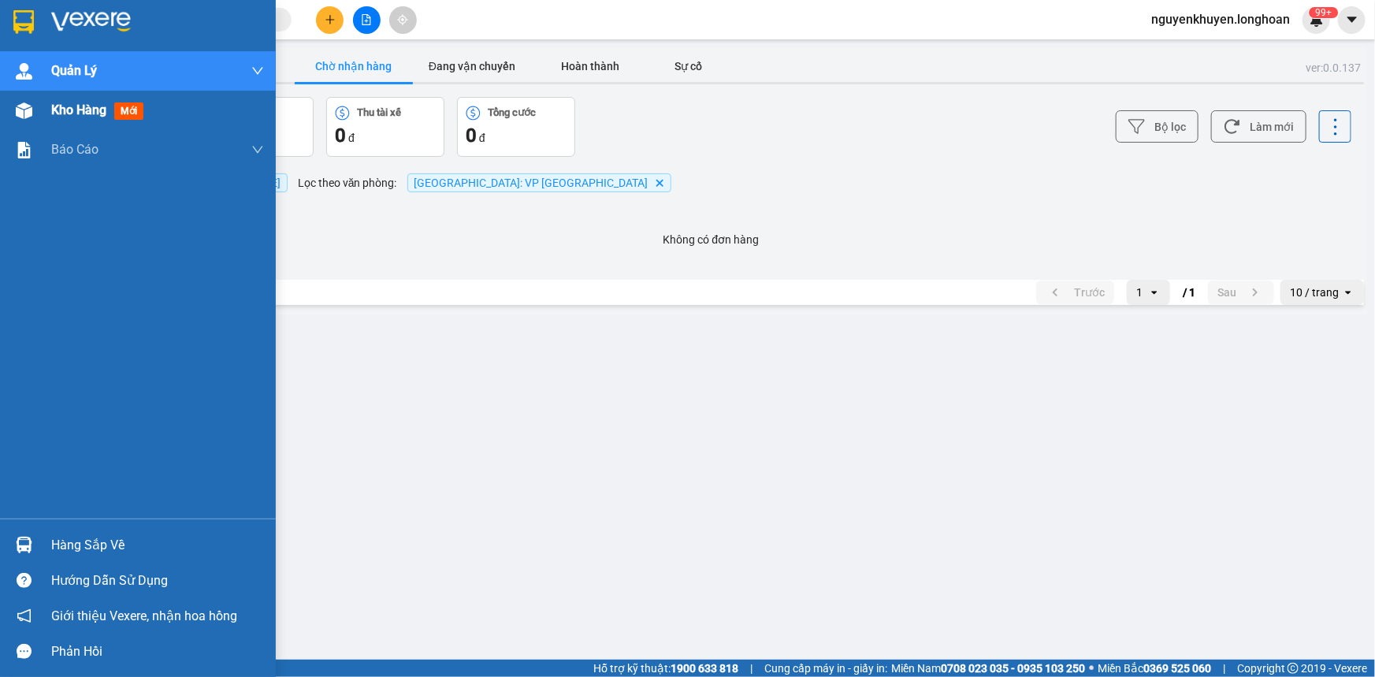
click at [79, 111] on span "Kho hàng" at bounding box center [78, 109] width 55 height 15
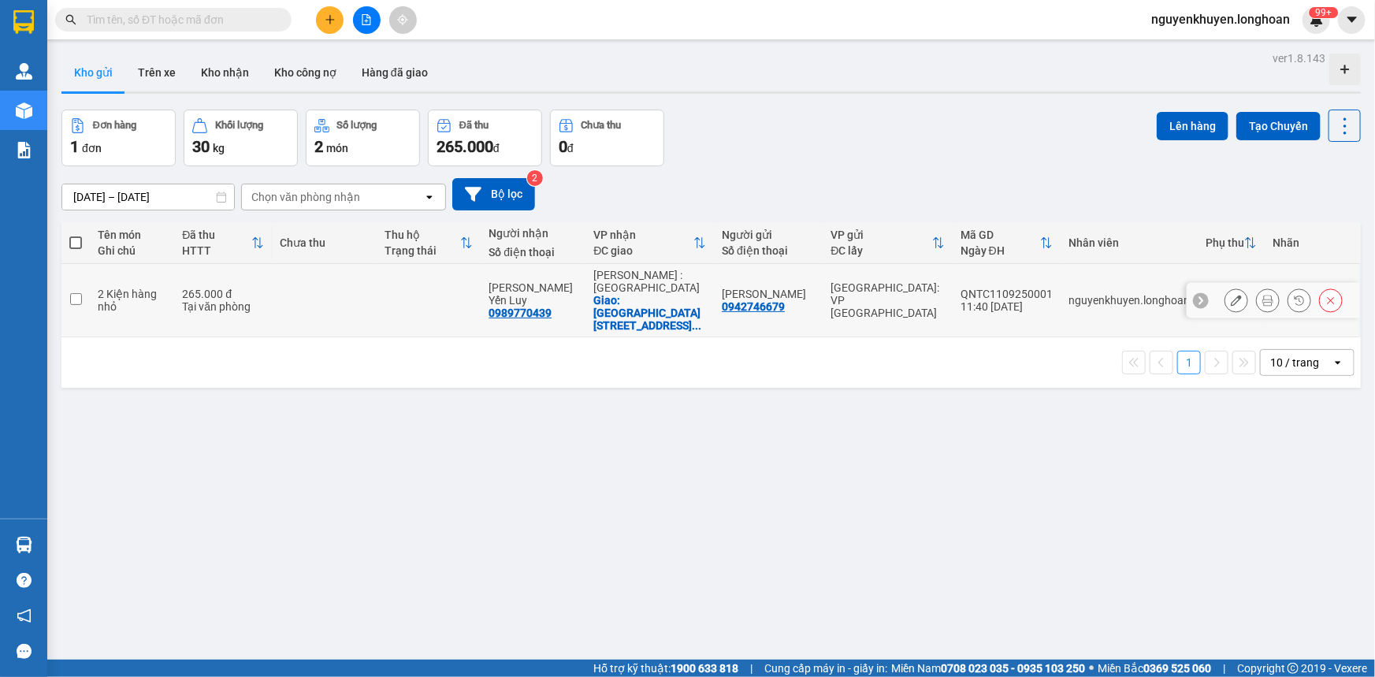
click at [75, 294] on input "checkbox" at bounding box center [76, 299] width 12 height 12
checkbox input "true"
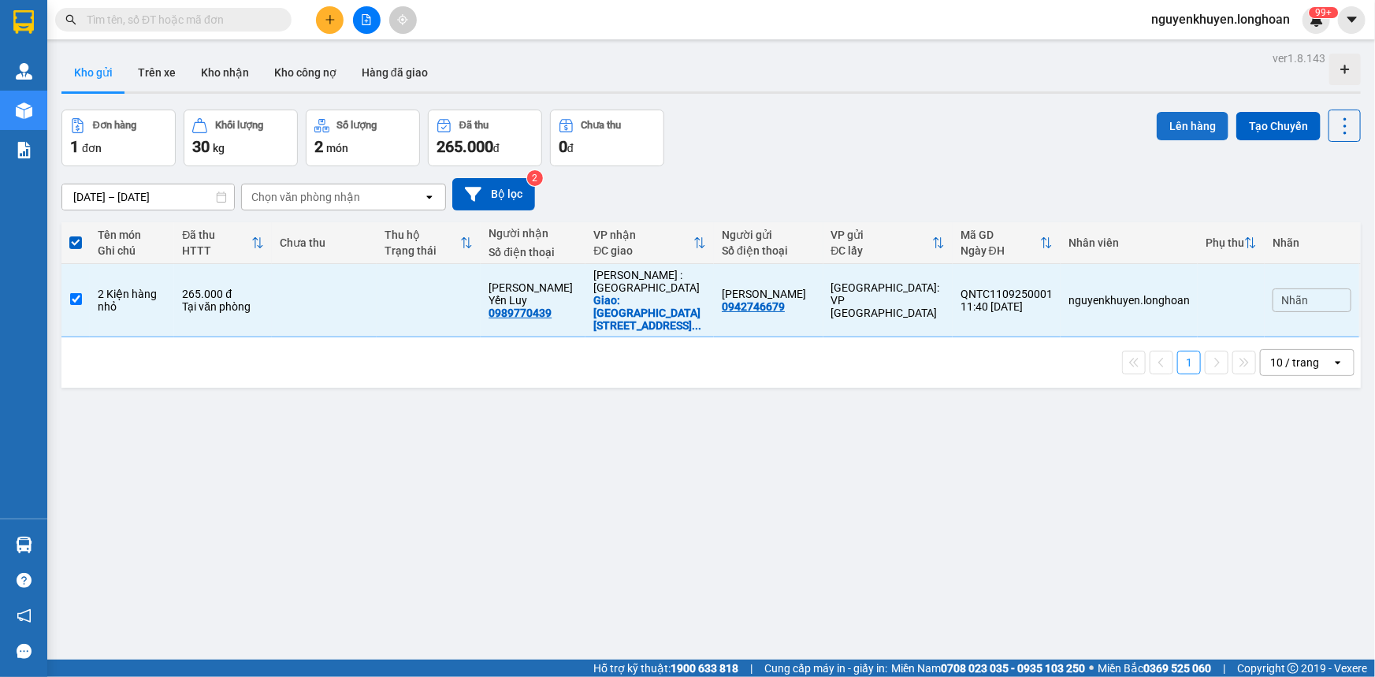
click at [1179, 128] on button "Lên hàng" at bounding box center [1193, 126] width 72 height 28
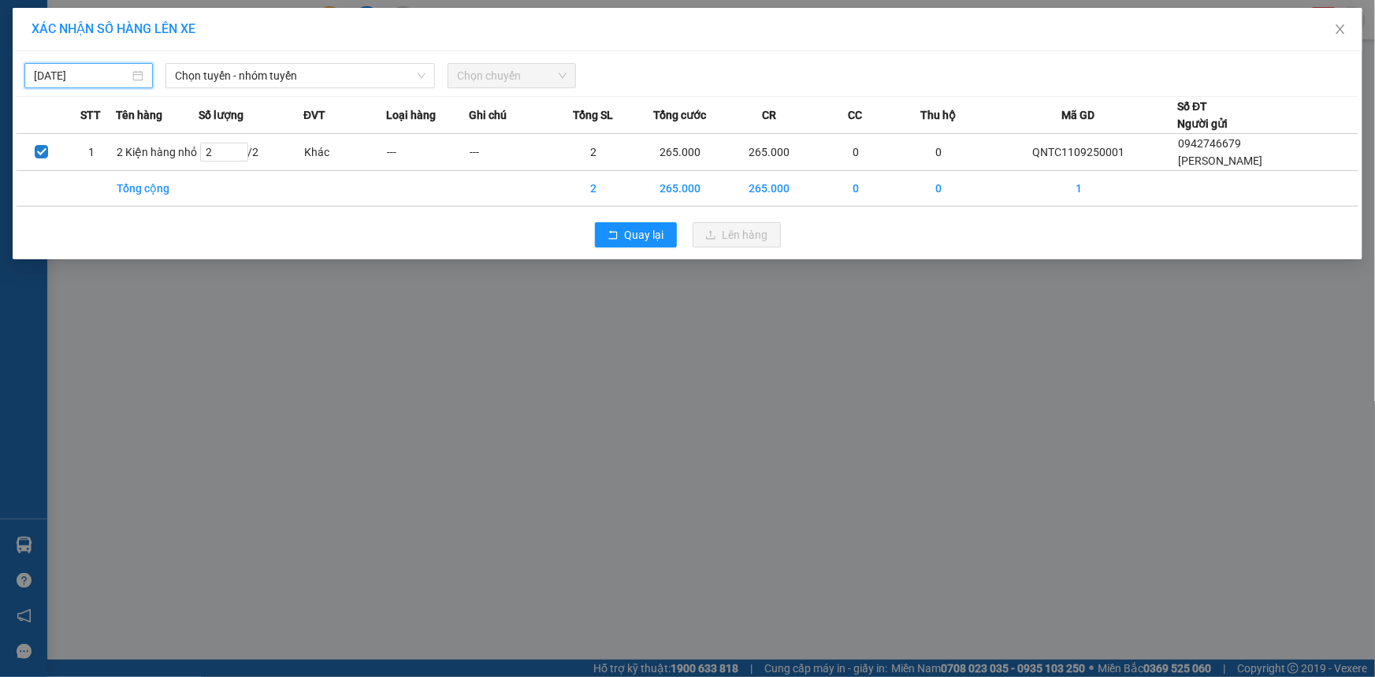
click at [80, 78] on input "[DATE]" at bounding box center [81, 75] width 95 height 17
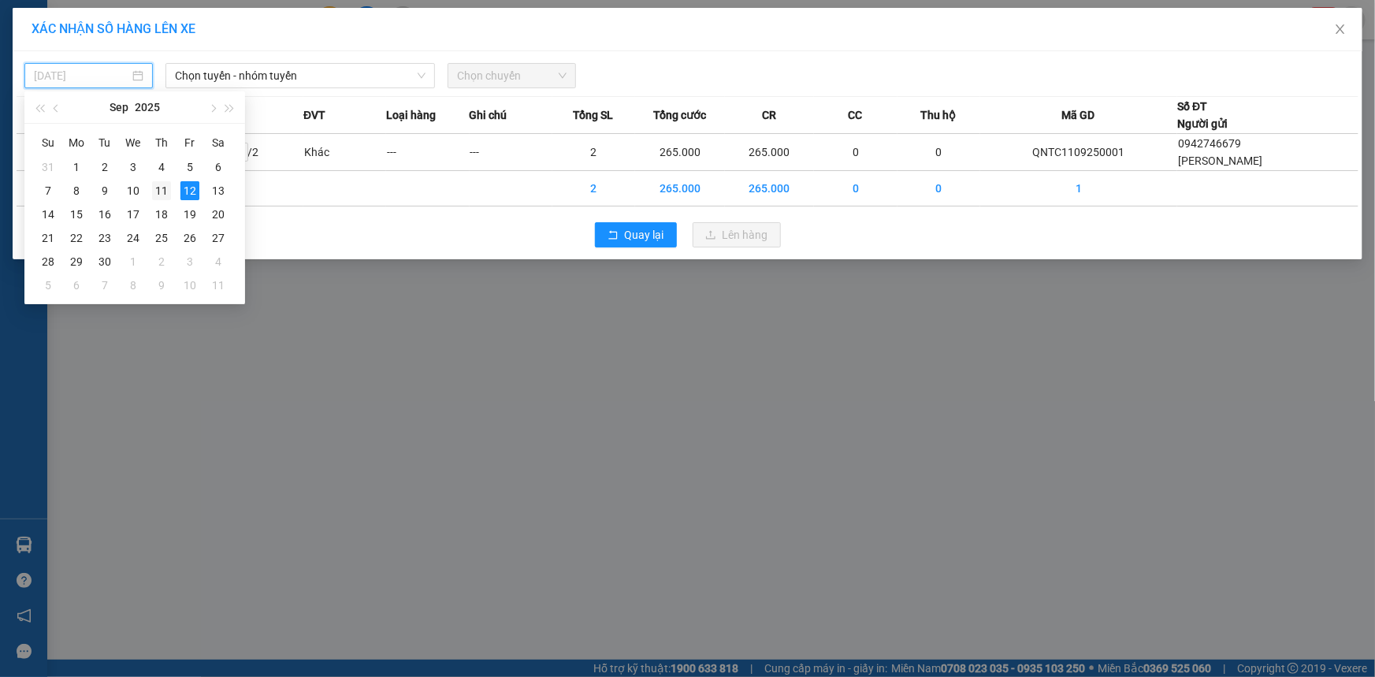
click at [158, 190] on div "11" at bounding box center [161, 190] width 19 height 19
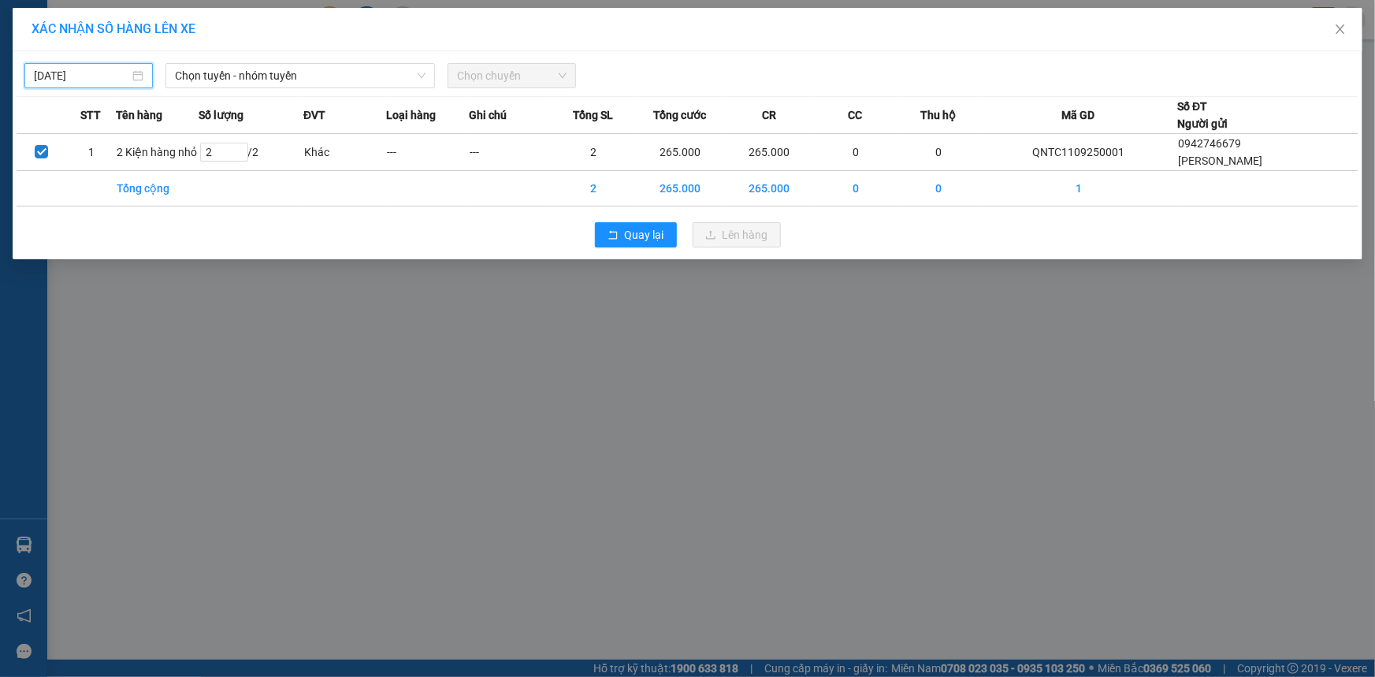
type input "[DATE]"
click at [210, 72] on span "Chọn tuyến - nhóm tuyến" at bounding box center [300, 76] width 251 height 24
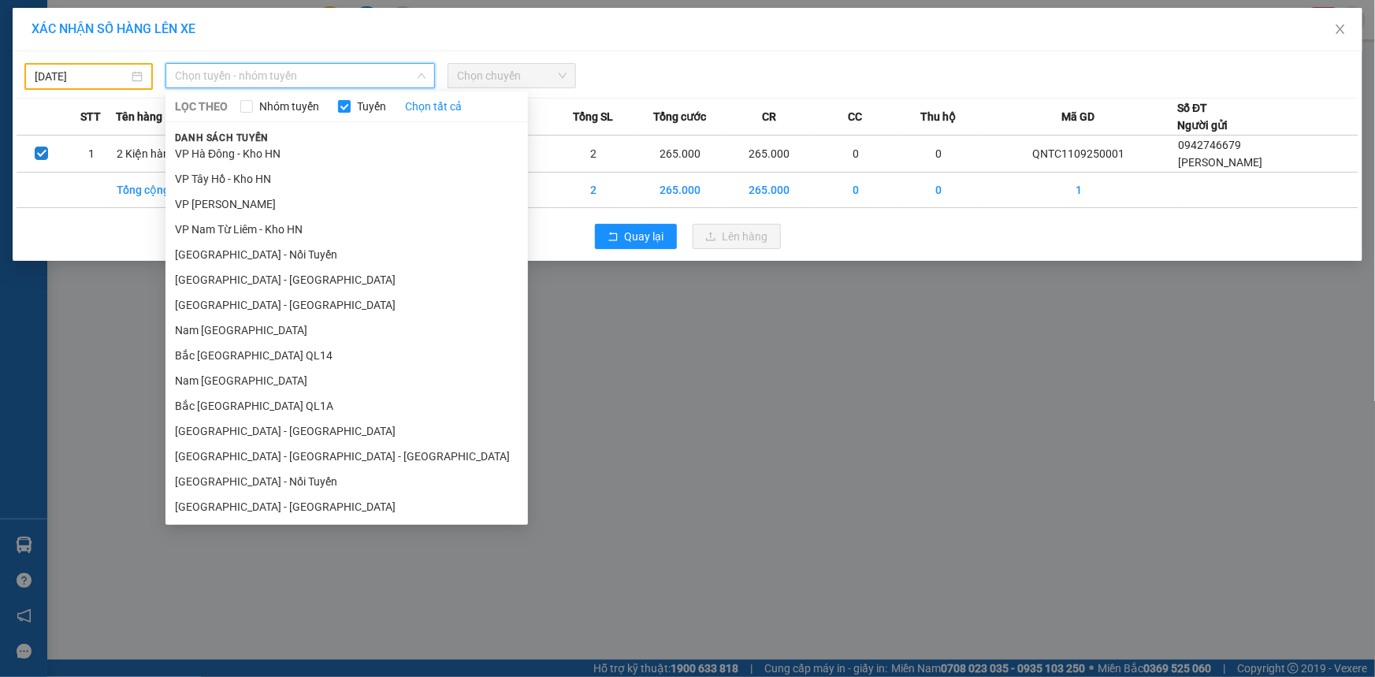
scroll to position [888, 0]
click at [241, 400] on li "Bắc [GEOGRAPHIC_DATA] QL1A" at bounding box center [346, 404] width 362 height 25
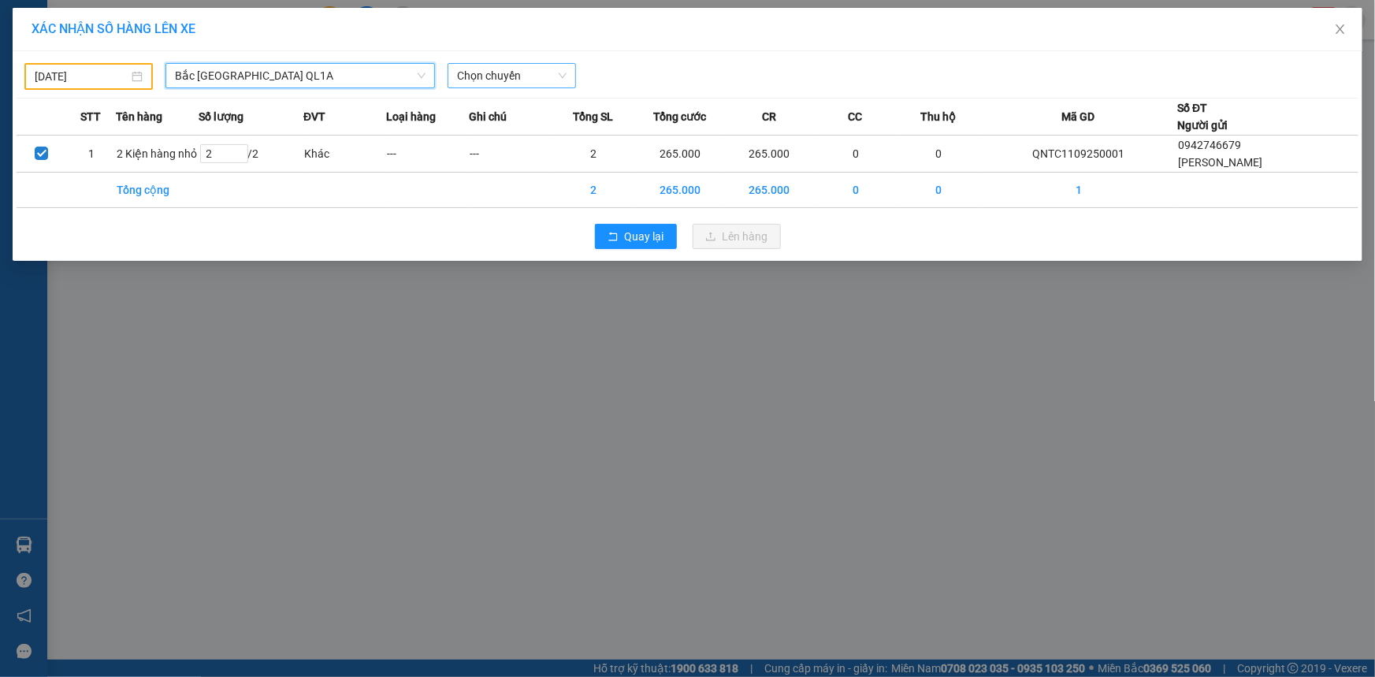
click at [514, 78] on span "Chọn chuyến" at bounding box center [512, 76] width 110 height 24
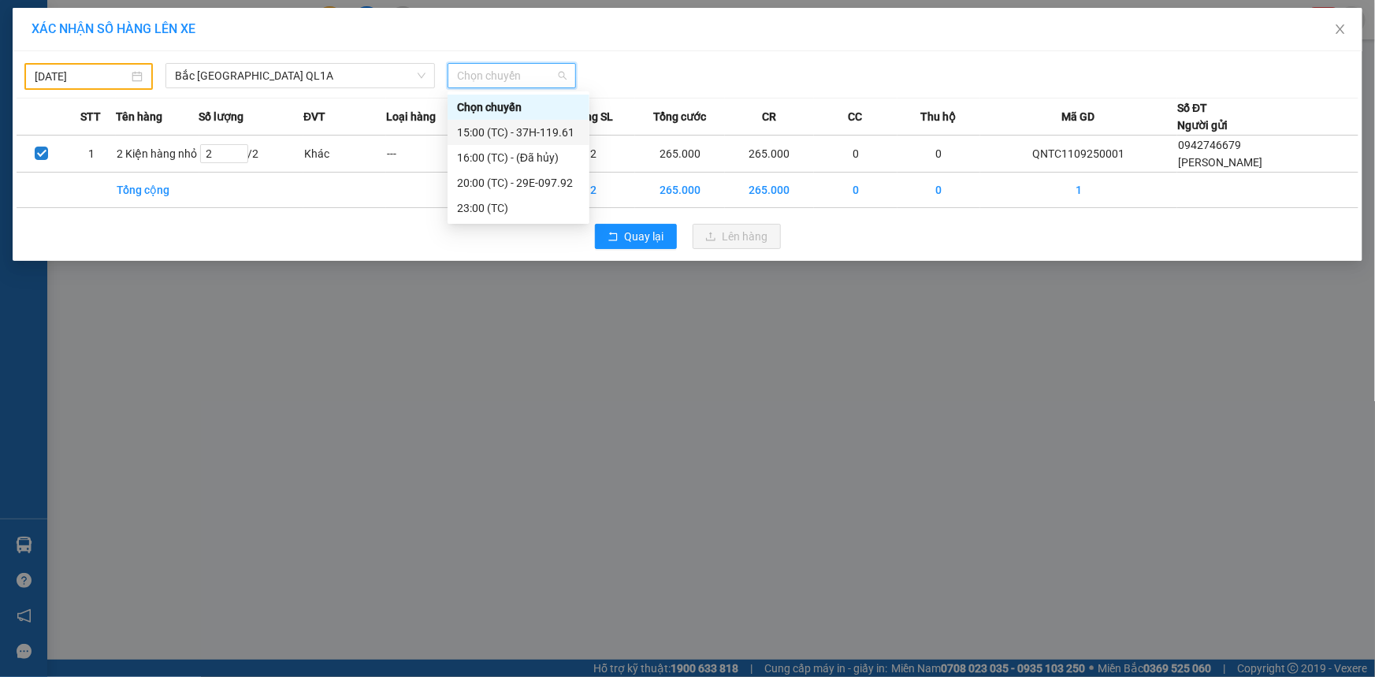
click at [531, 134] on div "15:00 (TC) - 37H-119.61" at bounding box center [518, 132] width 123 height 17
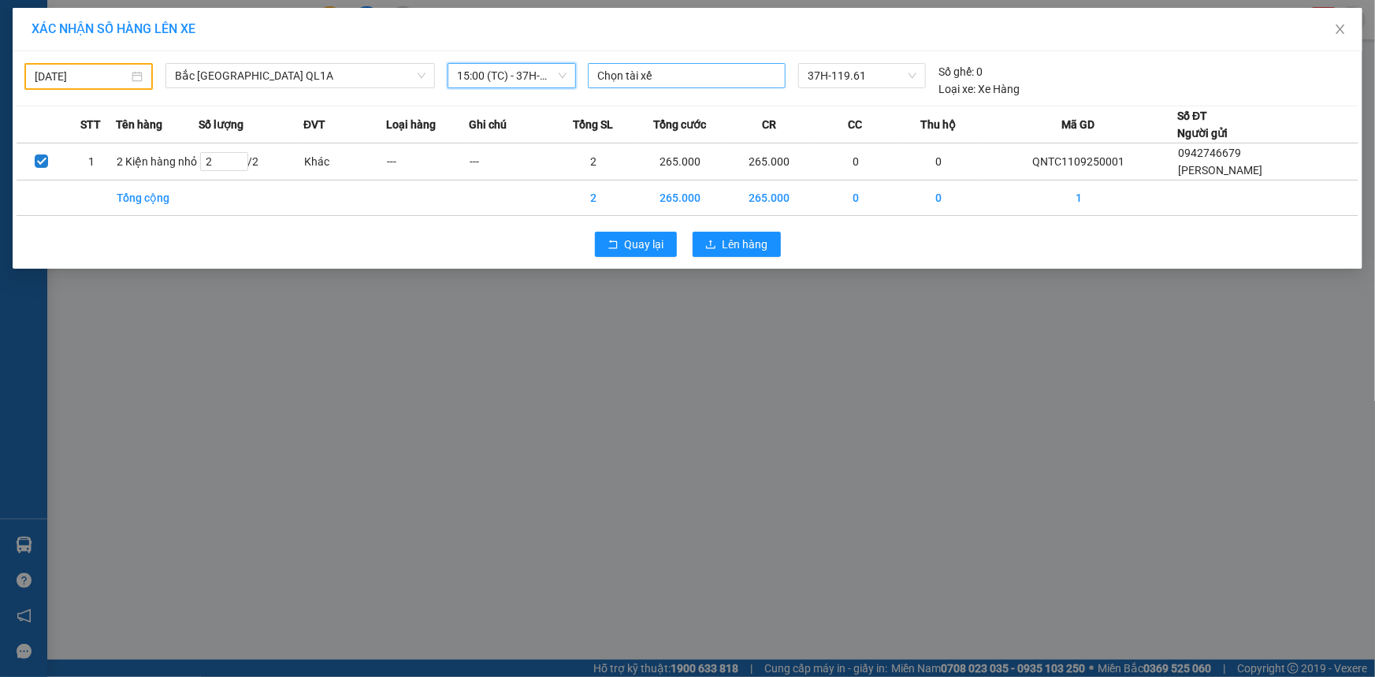
click at [678, 73] on div at bounding box center [687, 75] width 190 height 19
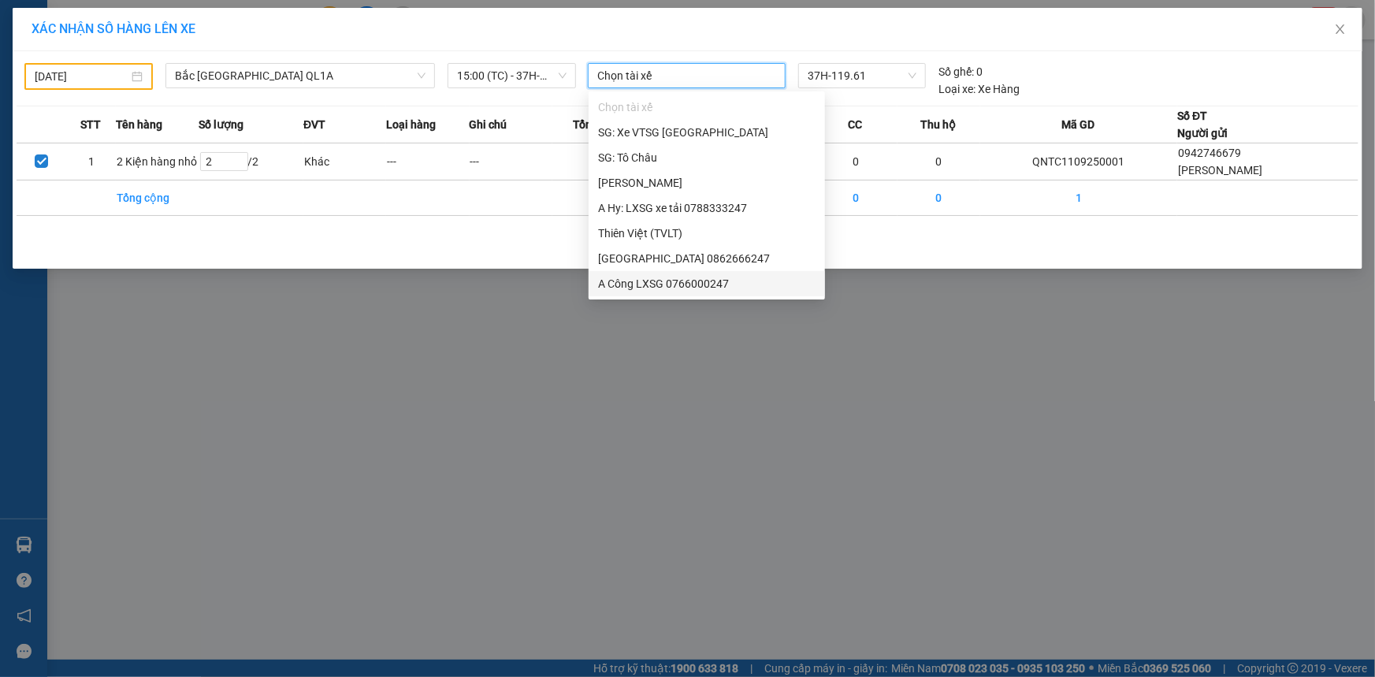
click at [700, 341] on div "XÁC NHẬN SỐ HÀNG LÊN XE [DATE] [GEOGRAPHIC_DATA] QL1A LỌC THEO Nhóm tuyến Tuyến…" at bounding box center [687, 338] width 1375 height 677
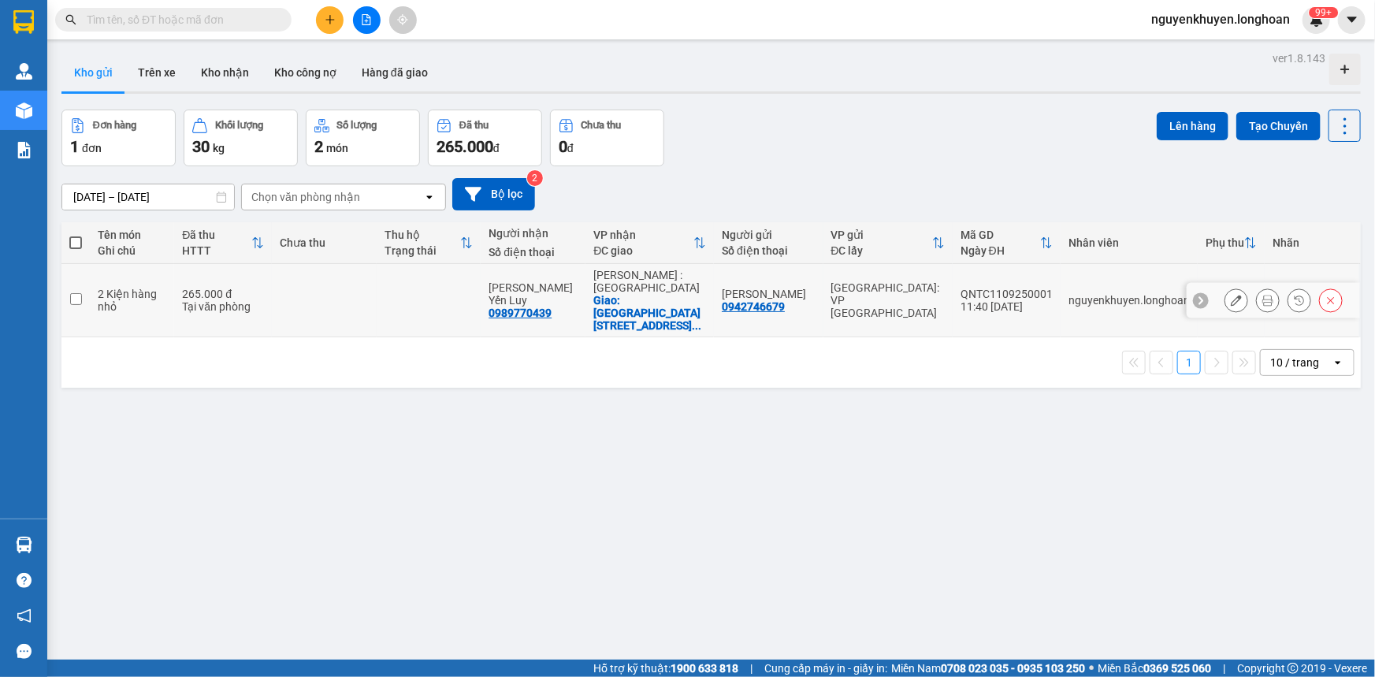
click at [69, 291] on td at bounding box center [75, 300] width 28 height 73
checkbox input "true"
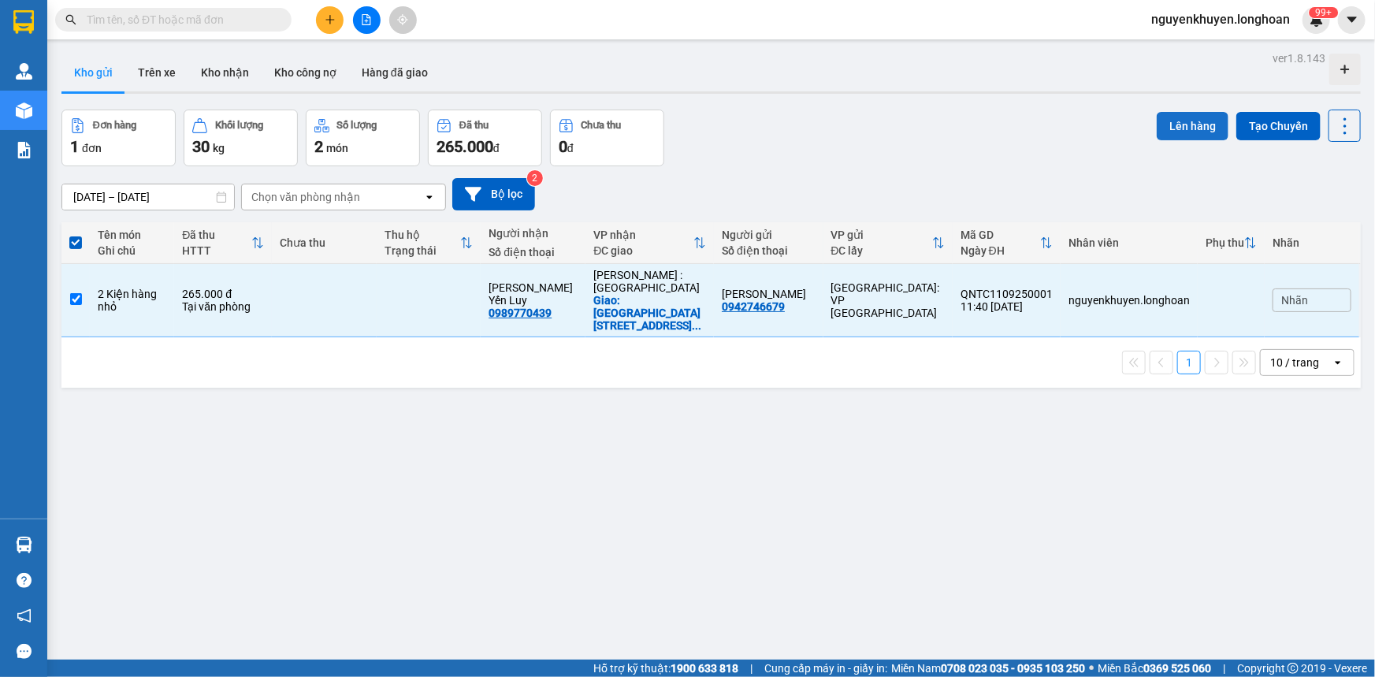
click at [1176, 133] on button "Lên hàng" at bounding box center [1193, 126] width 72 height 28
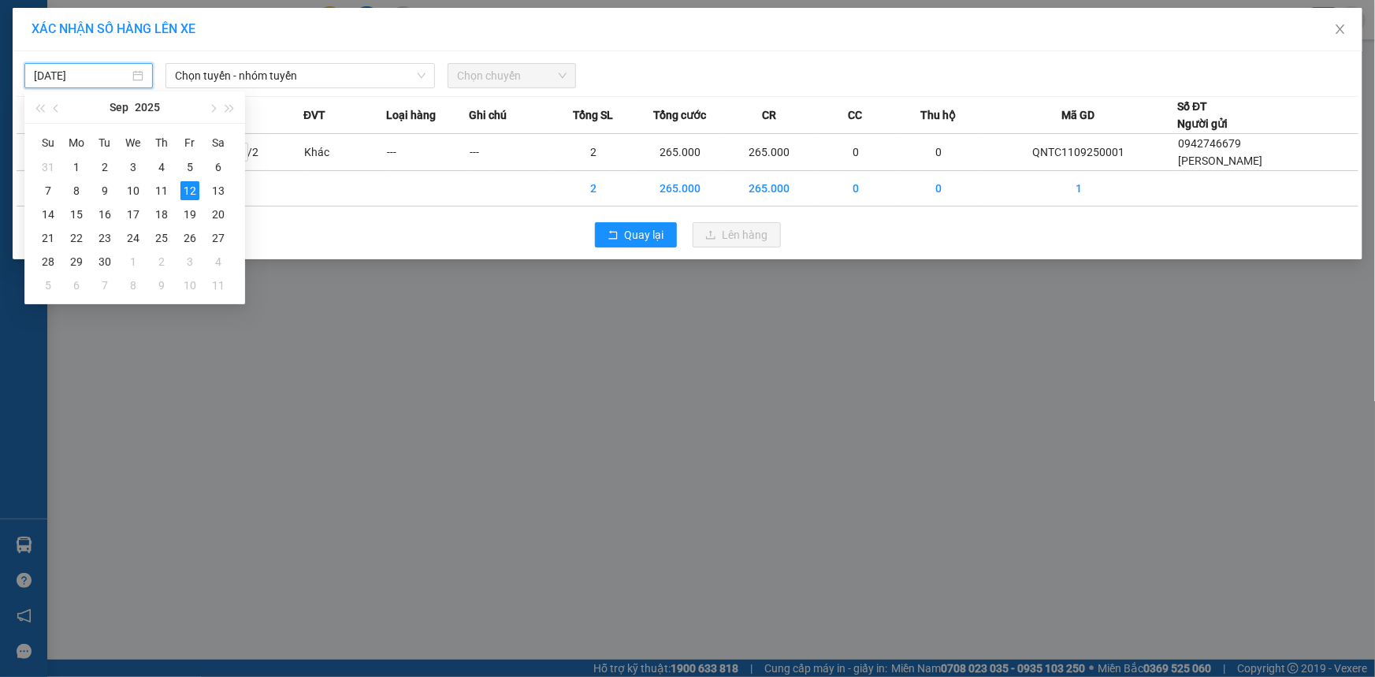
click at [96, 75] on input "[DATE]" at bounding box center [81, 75] width 95 height 17
click at [165, 190] on div "11" at bounding box center [161, 190] width 19 height 19
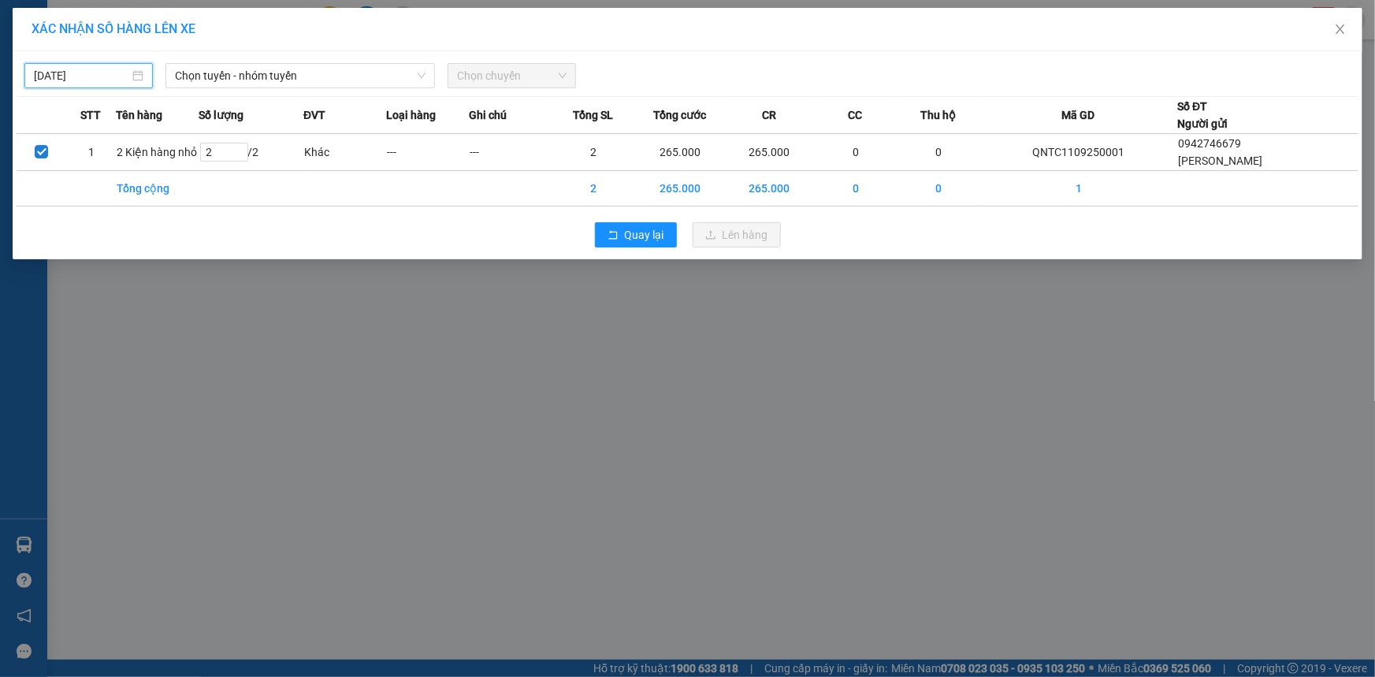
type input "[DATE]"
click at [272, 69] on span "Chọn tuyến - nhóm tuyến" at bounding box center [300, 76] width 251 height 24
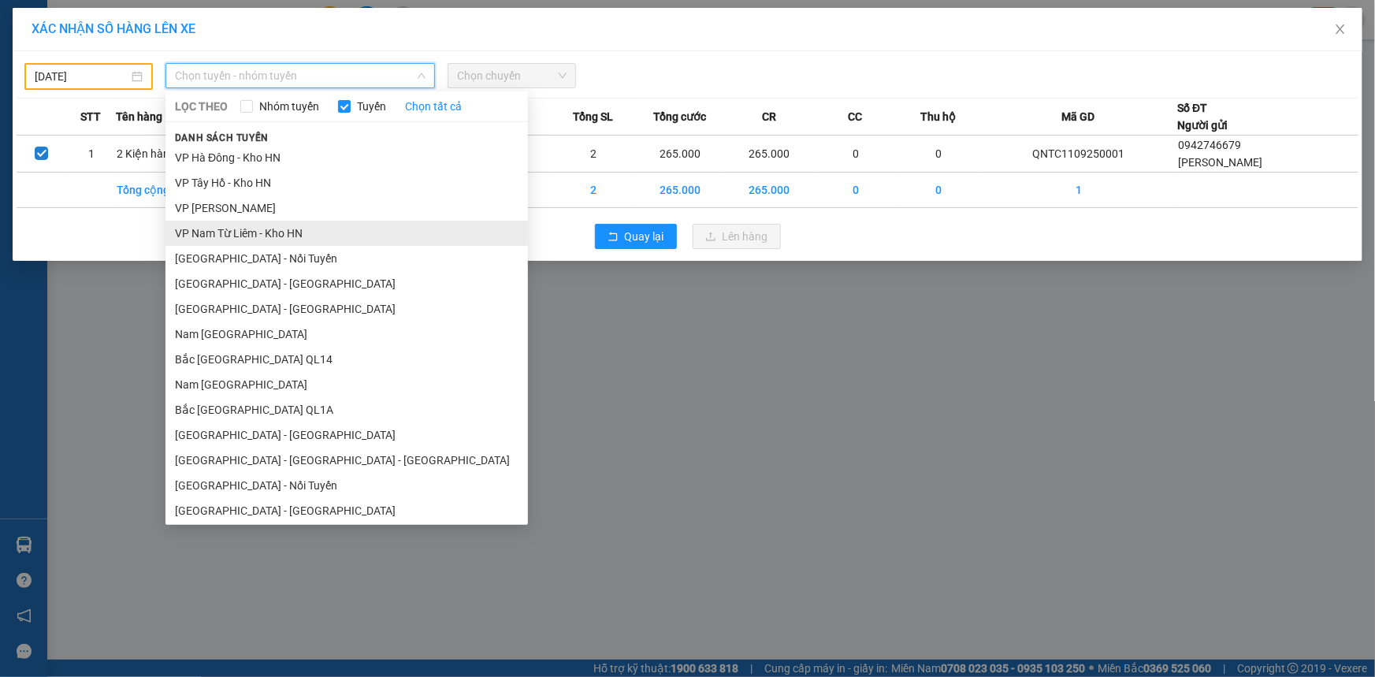
scroll to position [888, 0]
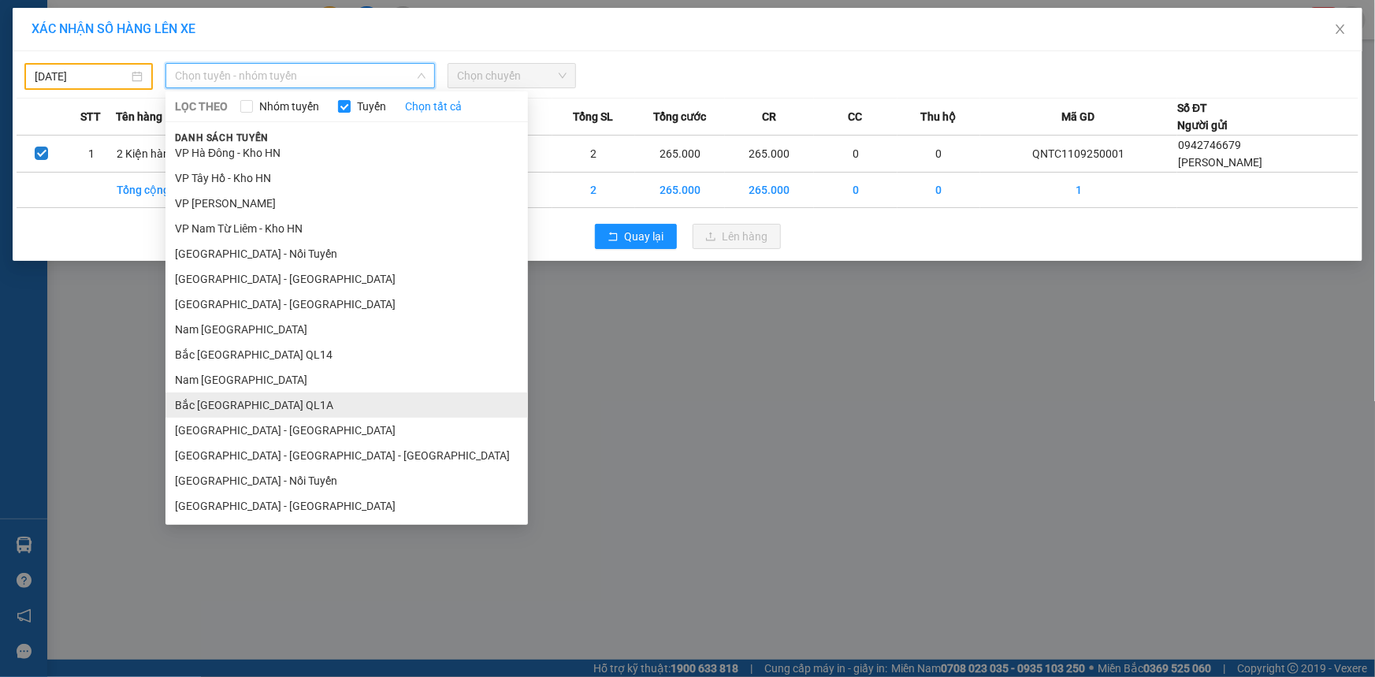
click at [240, 400] on li "Bắc [GEOGRAPHIC_DATA] QL1A" at bounding box center [346, 404] width 362 height 25
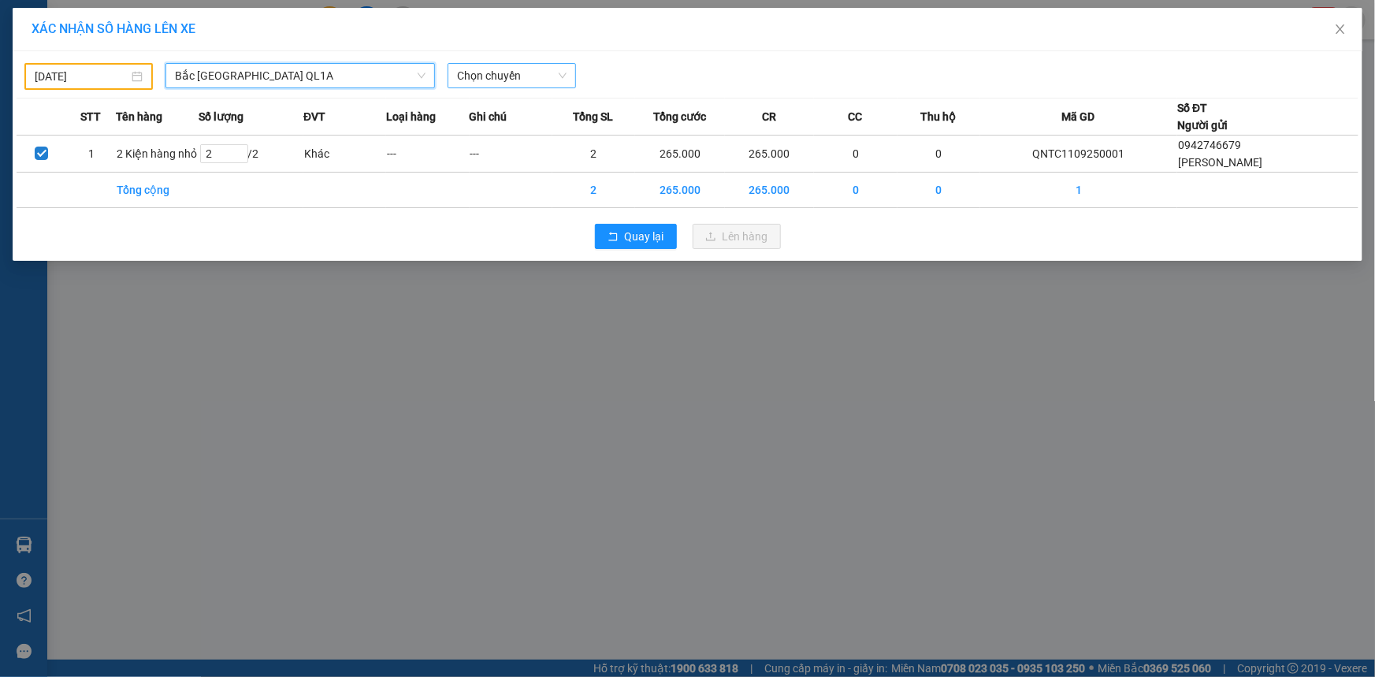
click at [496, 76] on span "Chọn chuyến" at bounding box center [512, 76] width 110 height 24
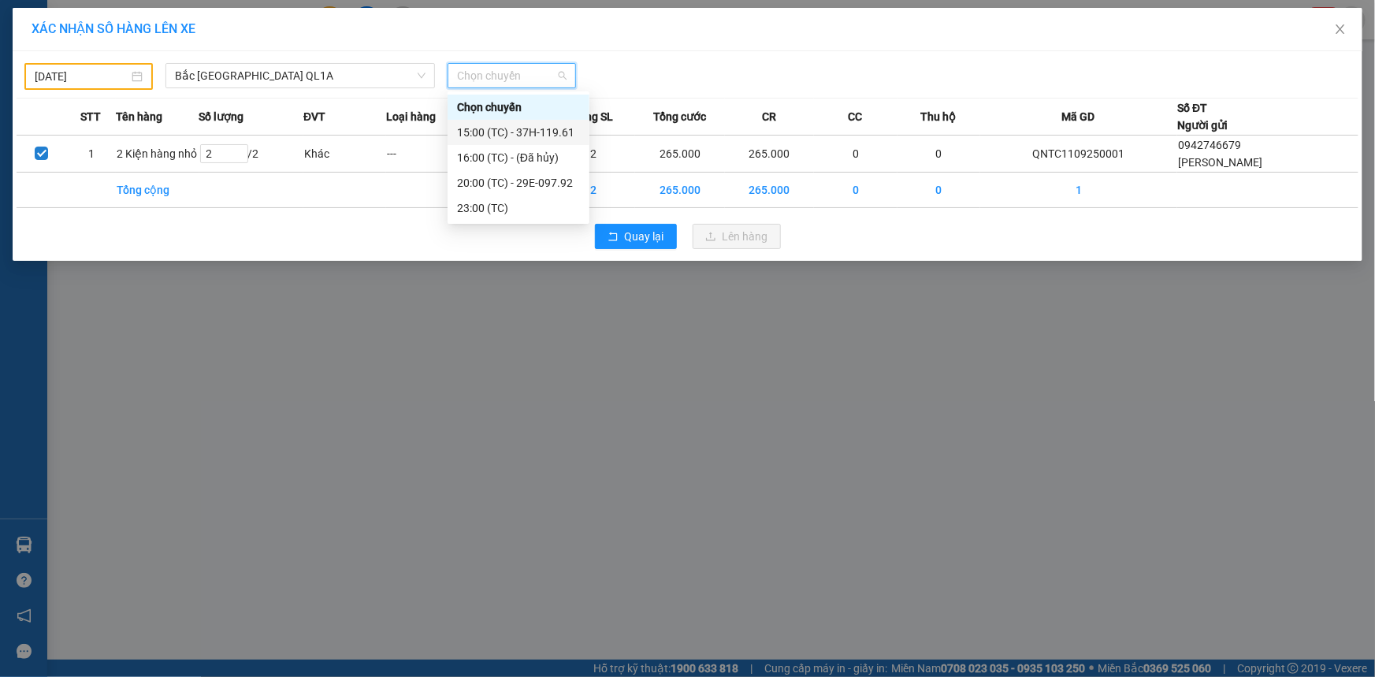
click at [524, 128] on div "15:00 (TC) - 37H-119.61" at bounding box center [518, 132] width 123 height 17
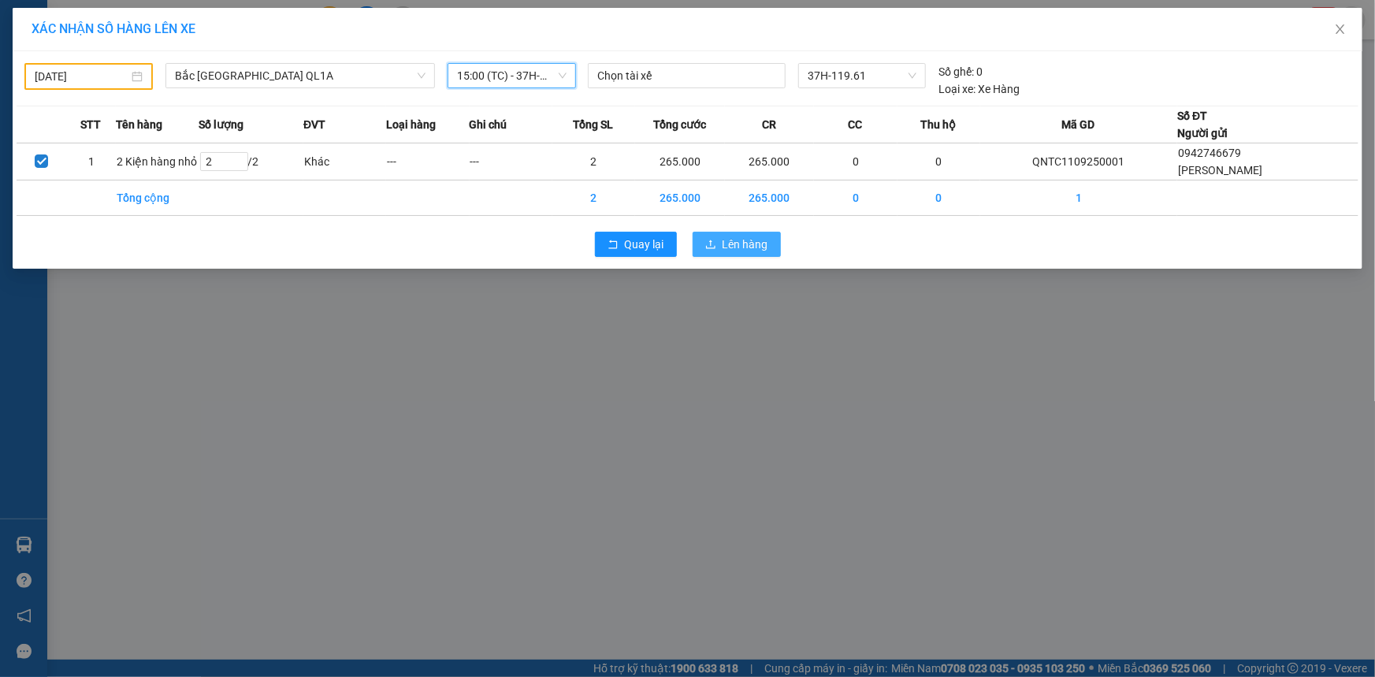
click at [753, 244] on span "Lên hàng" at bounding box center [745, 244] width 46 height 17
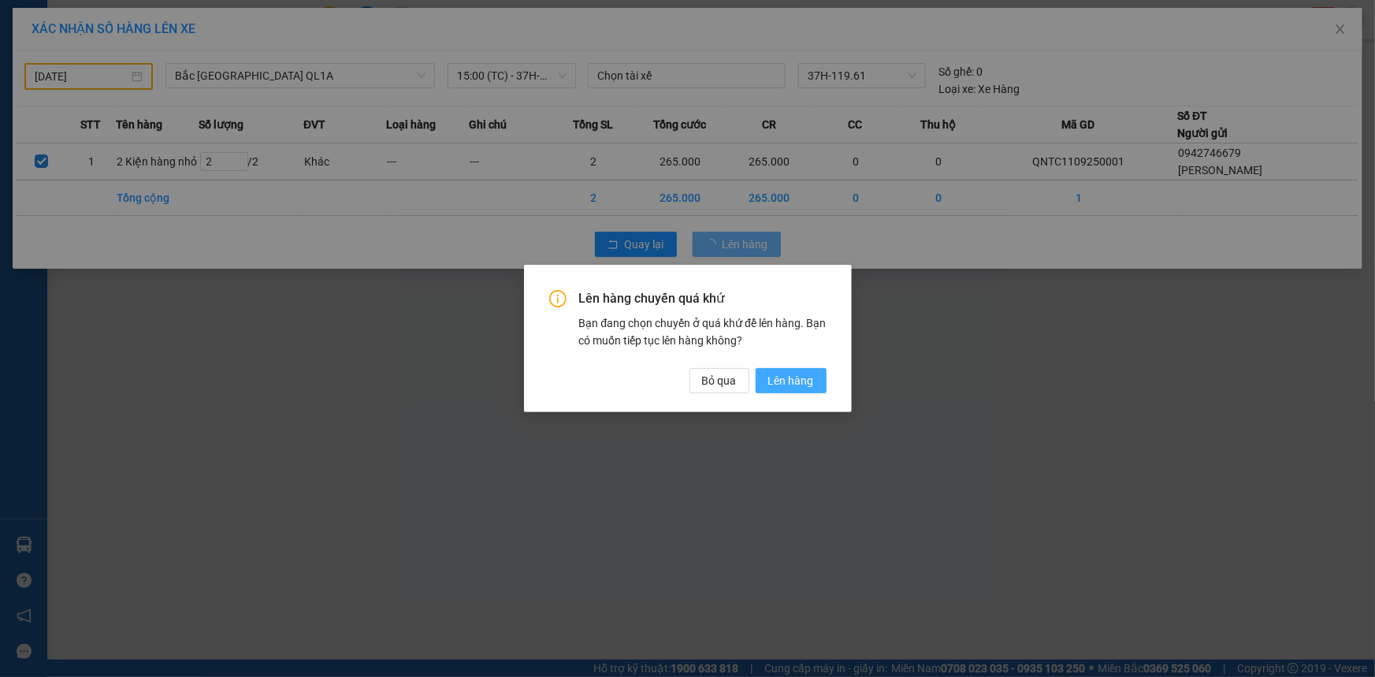
click at [802, 381] on span "Lên hàng" at bounding box center [791, 380] width 46 height 17
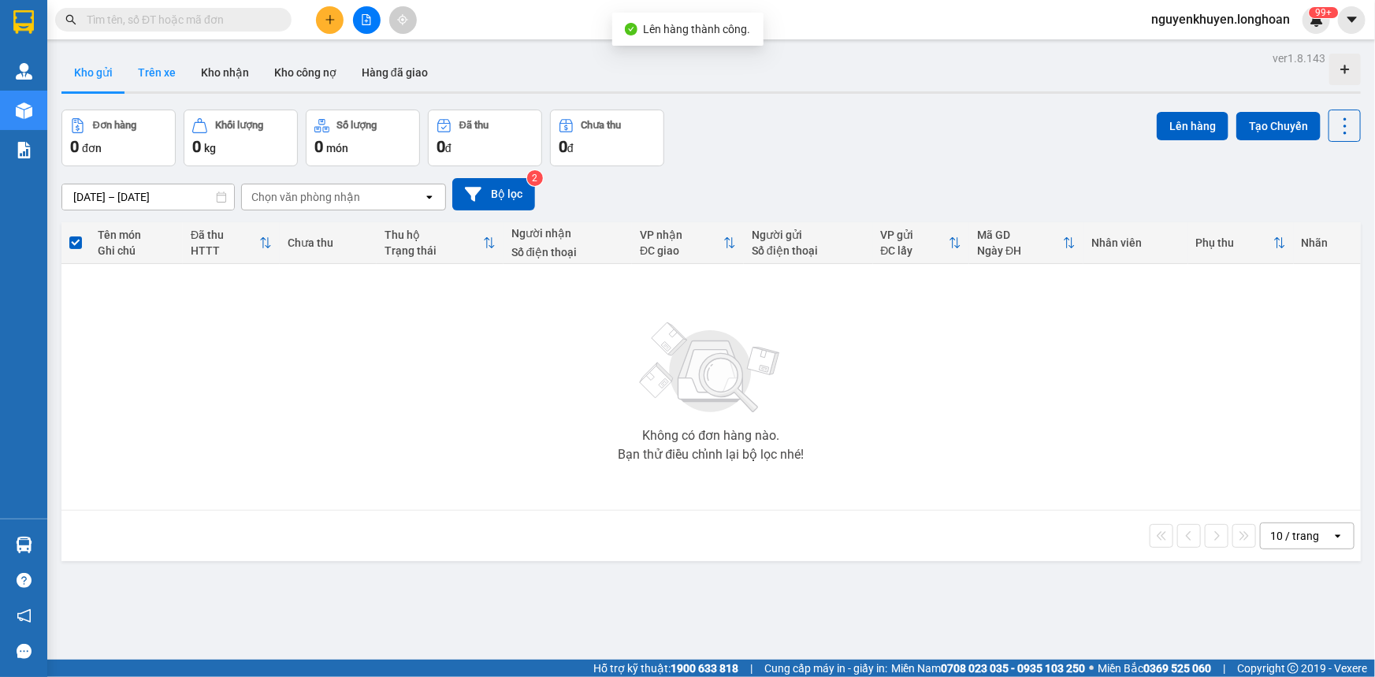
click at [147, 74] on button "Trên xe" at bounding box center [156, 73] width 63 height 38
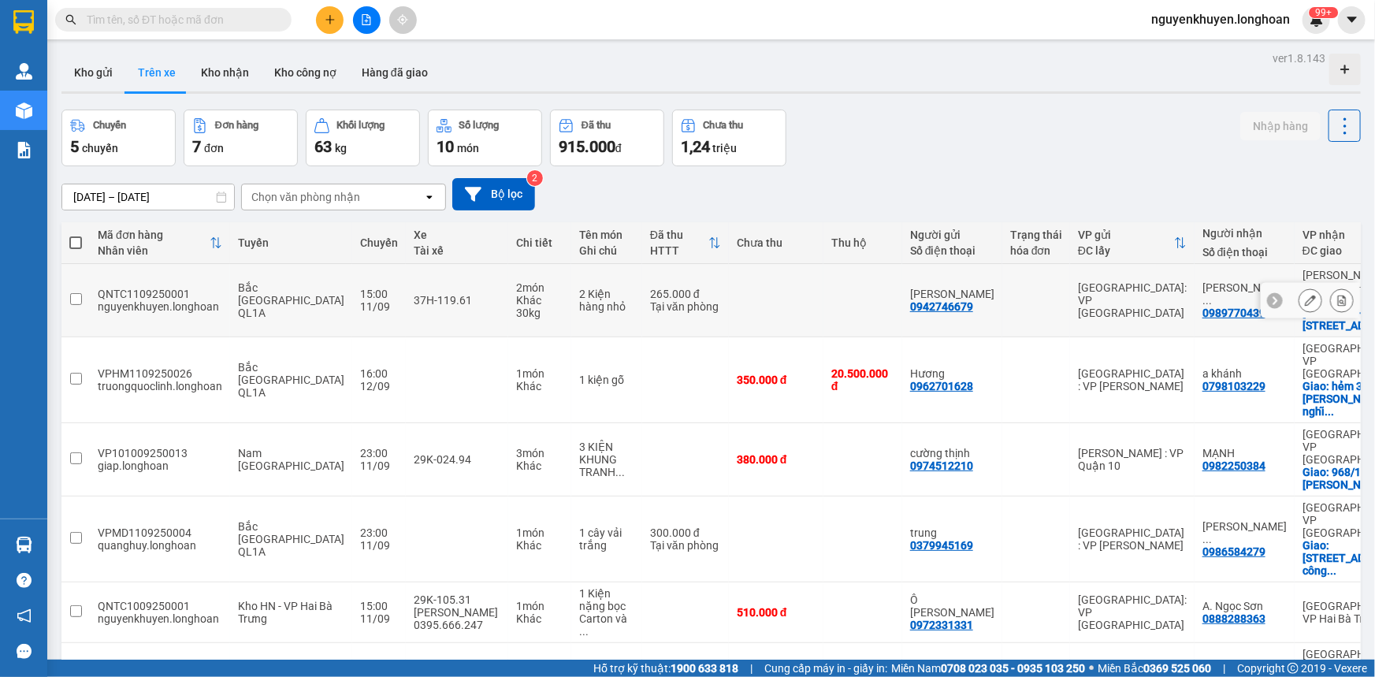
click at [112, 277] on td "QNTC1109250001 nguyenkhuyen.longhoan" at bounding box center [160, 300] width 140 height 73
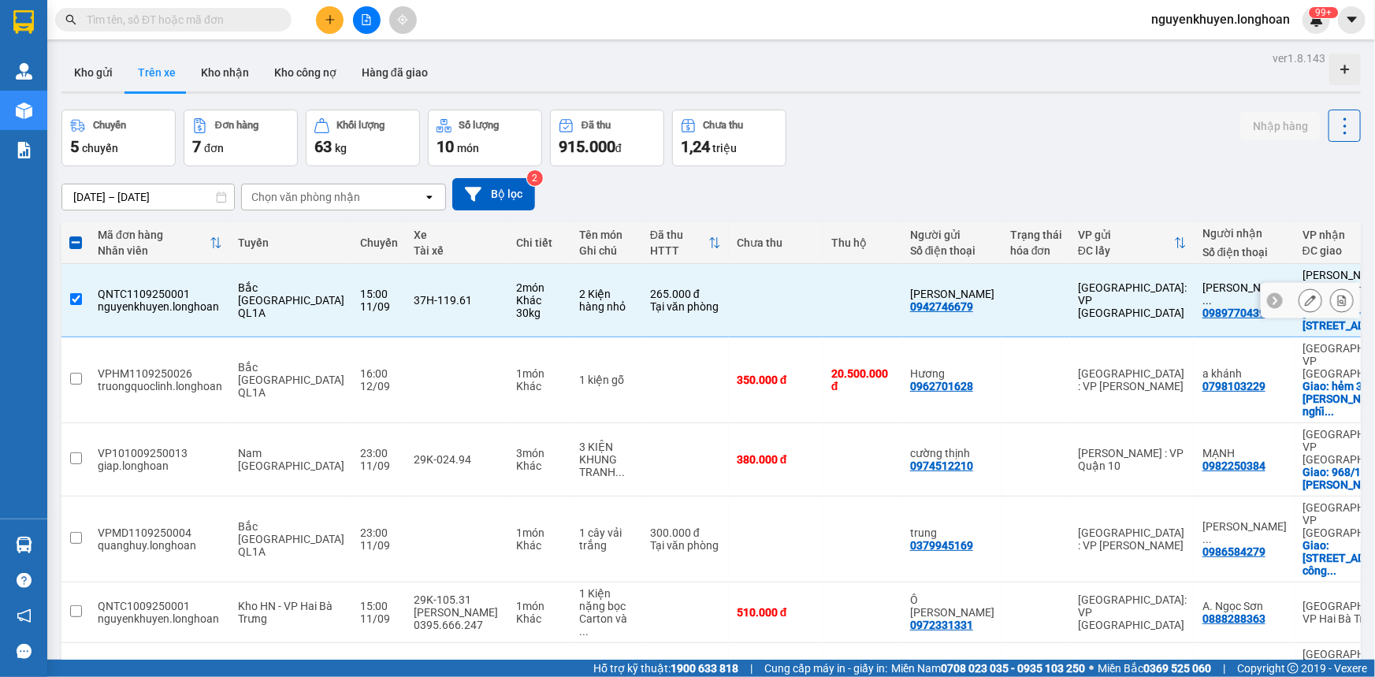
click at [113, 290] on div "QNTC1109250001" at bounding box center [160, 294] width 124 height 13
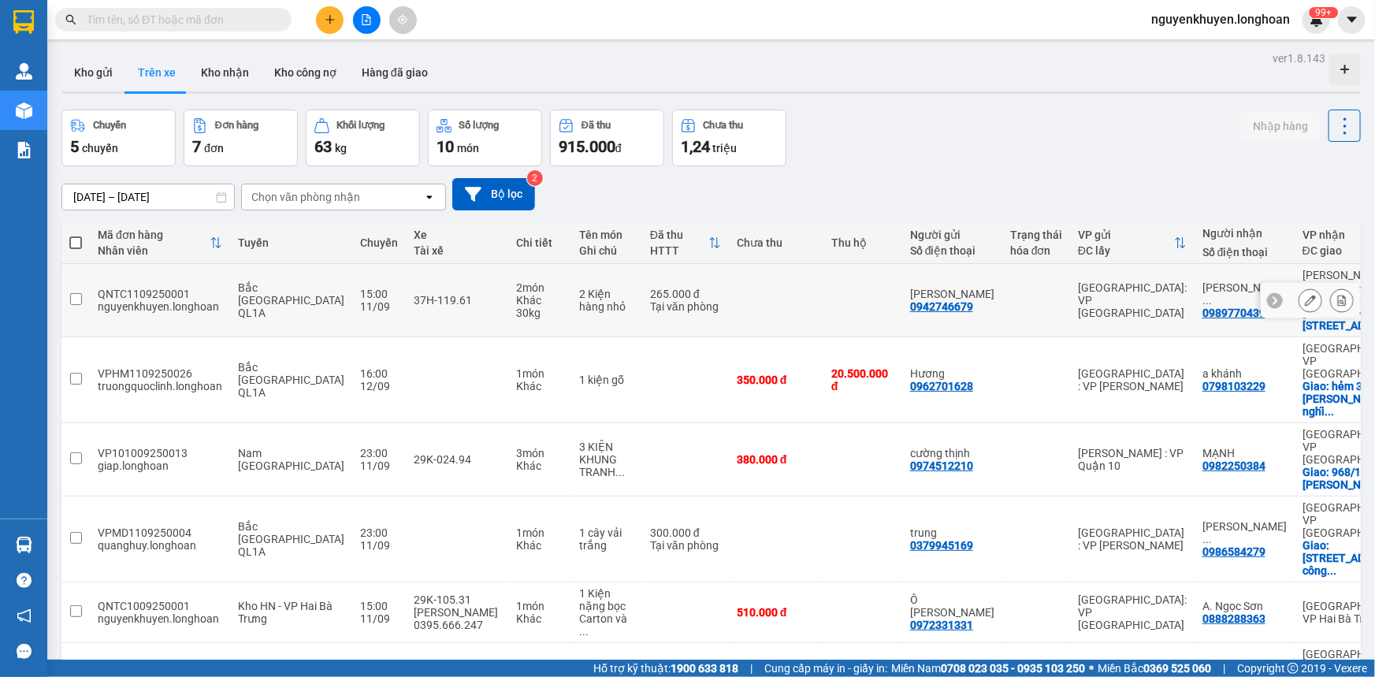
click at [207, 300] on div "nguyenkhuyen.longhoan" at bounding box center [160, 306] width 124 height 13
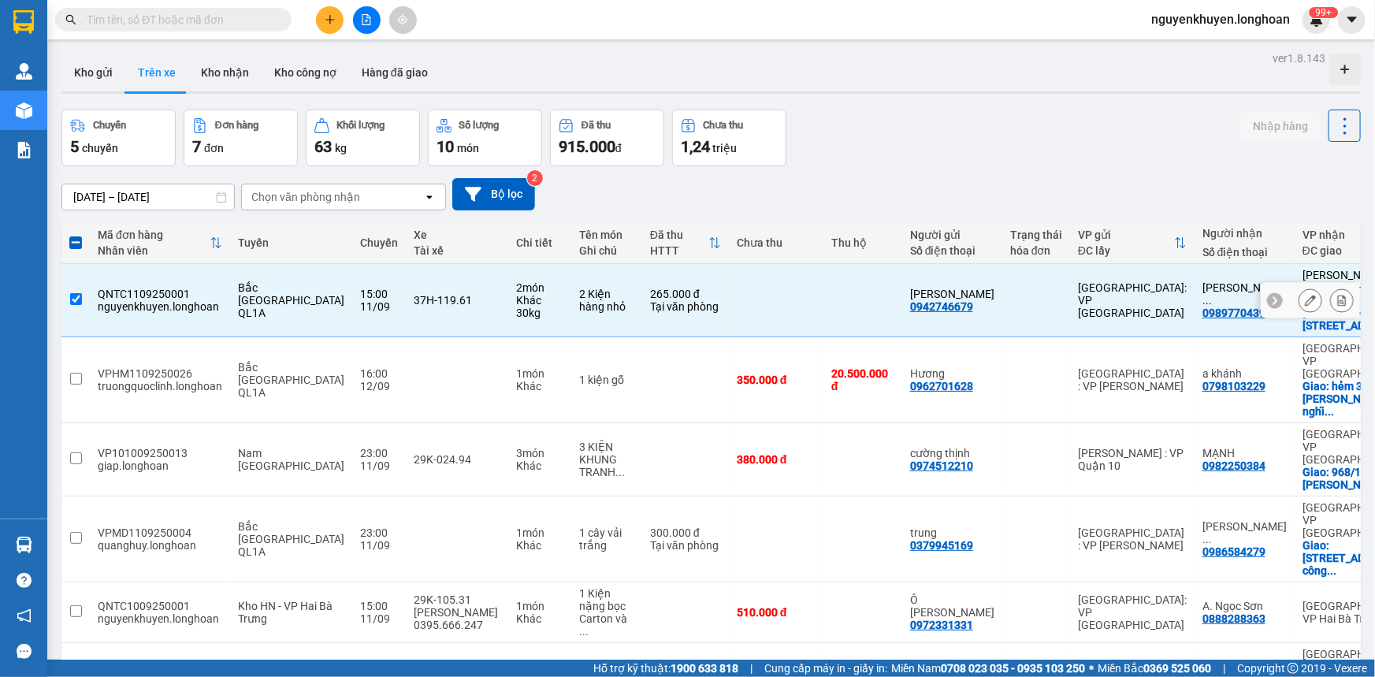
drag, startPoint x: 150, startPoint y: 290, endPoint x: 130, endPoint y: 291, distance: 19.7
click at [130, 291] on div "QNTC1109250001" at bounding box center [160, 294] width 124 height 13
checkbox input "false"
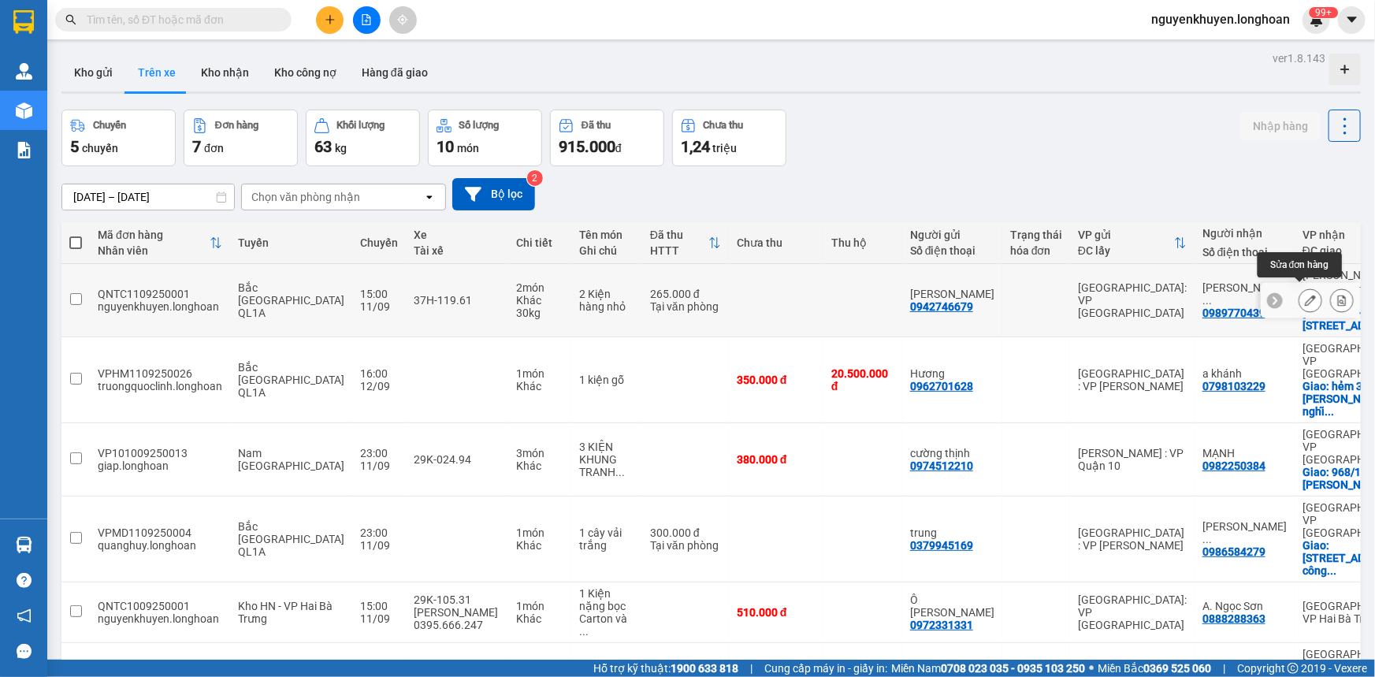
click at [1305, 295] on icon at bounding box center [1310, 300] width 11 height 11
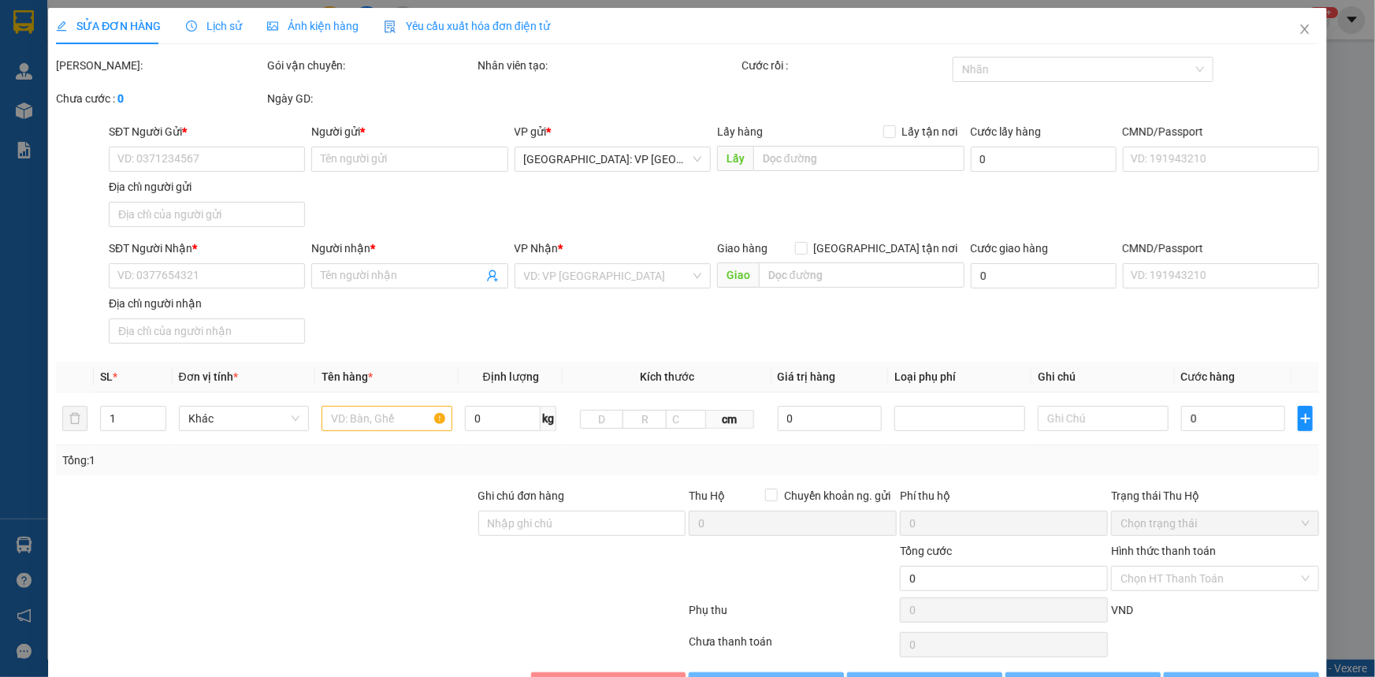
type input "0942746679"
type input "[PERSON_NAME]"
type input "0989770439"
type input "[PERSON_NAME] Yến Luy"
checkbox input "true"
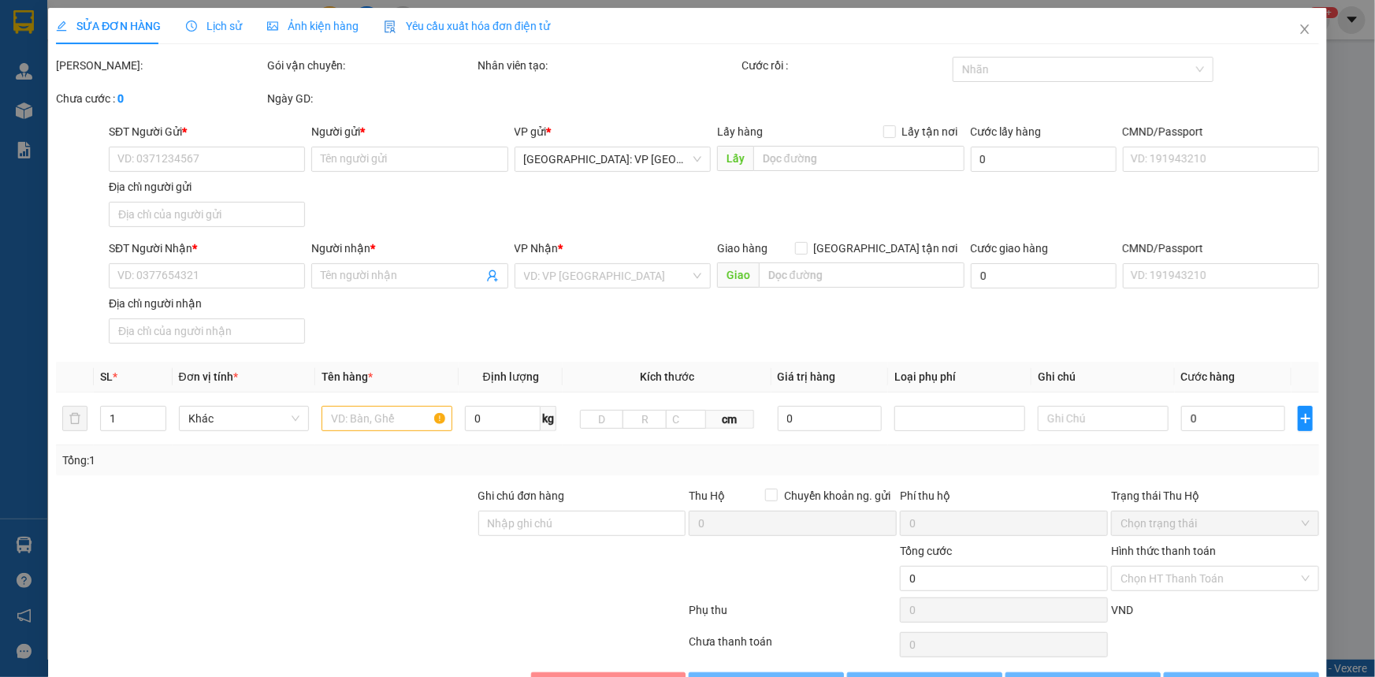
type input "[GEOGRAPHIC_DATA][STREET_ADDRESS], [GEOGRAPHIC_DATA], [GEOGRAPHIC_DATA], [GEOGR…"
type input "Xin Nhẹ Tay Khi Vận Chuyển (Cảm Ơn Nhiều)"
type input "265.000"
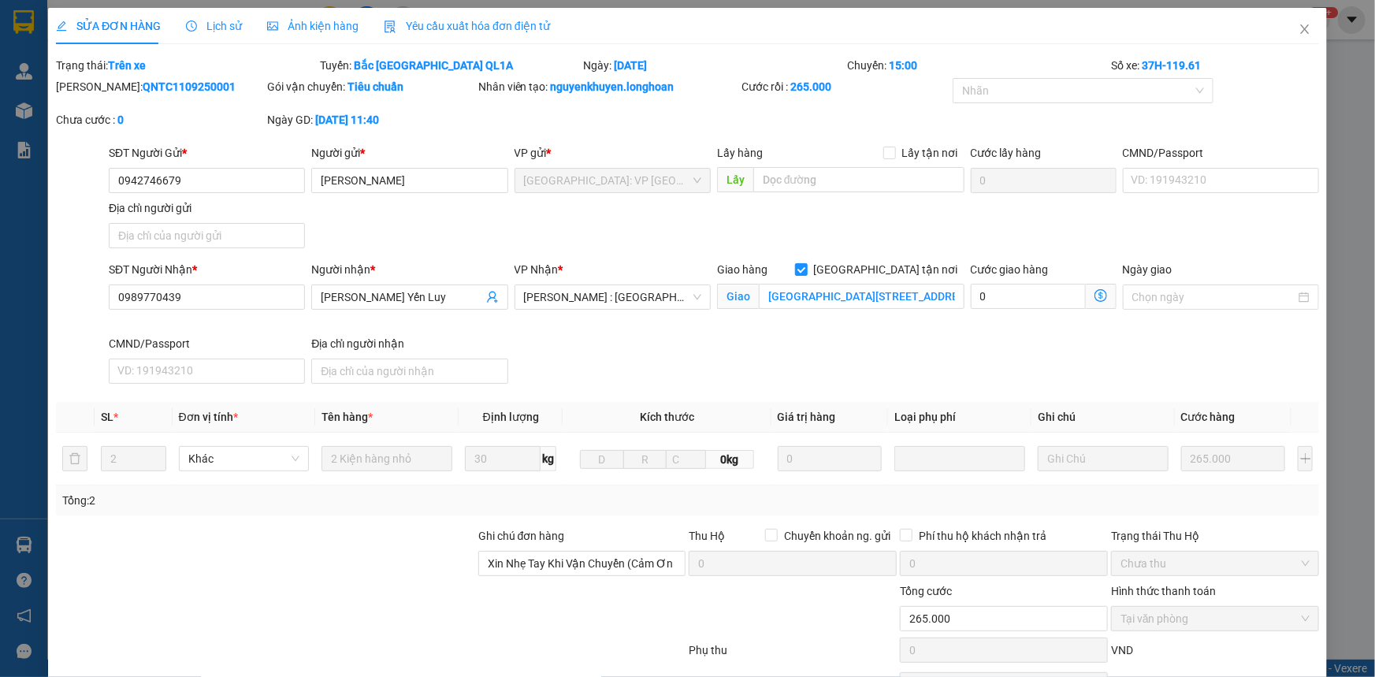
drag, startPoint x: 94, startPoint y: 86, endPoint x: 190, endPoint y: 86, distance: 96.1
click at [190, 86] on div "Mã ĐH: QNTC1109250001" at bounding box center [160, 86] width 208 height 17
copy b "QNTC1109250001"
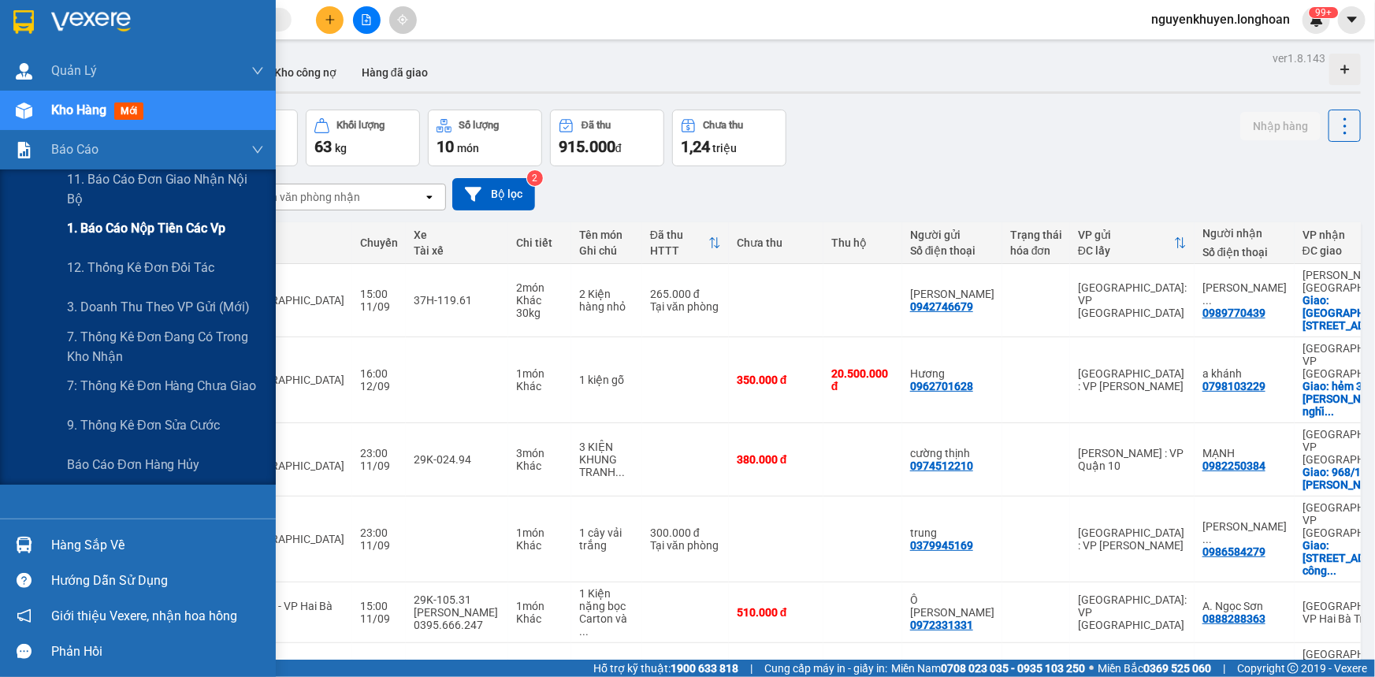
click at [110, 235] on span "1. Báo cáo nộp tiền các vp" at bounding box center [146, 228] width 158 height 20
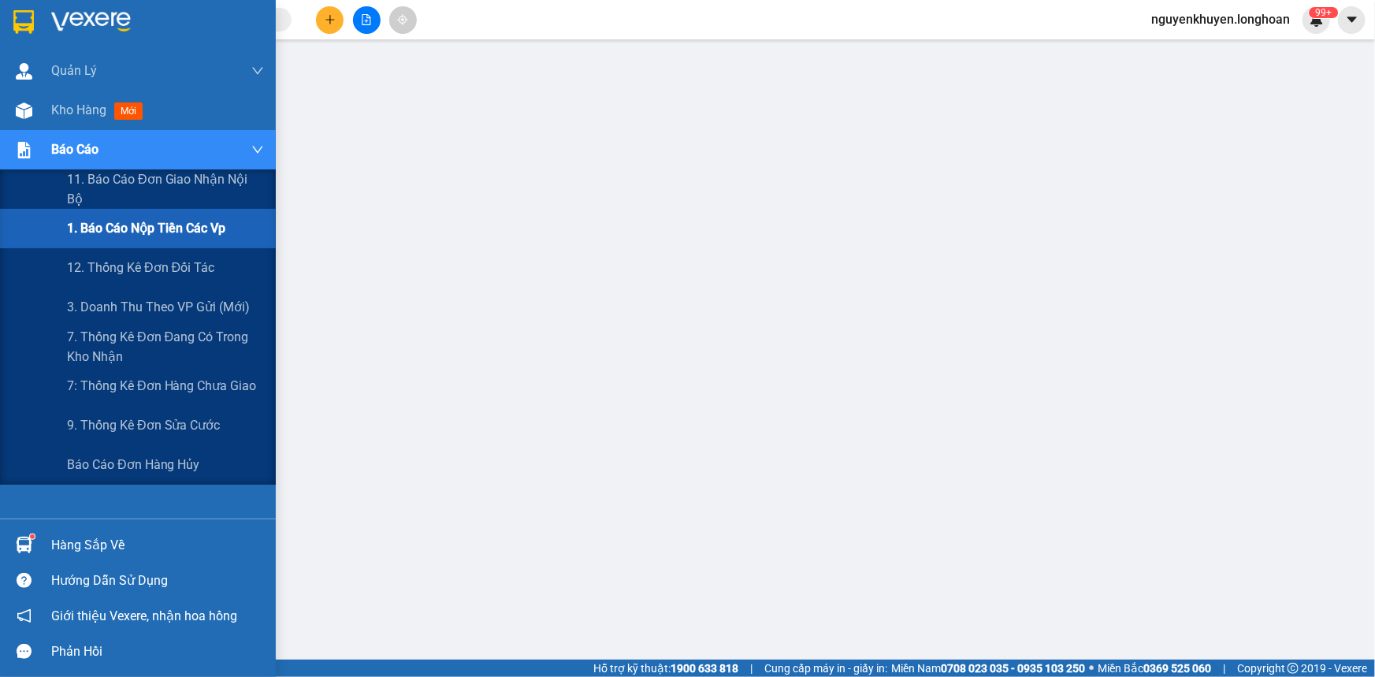
click at [83, 150] on span "Báo cáo" at bounding box center [74, 149] width 47 height 20
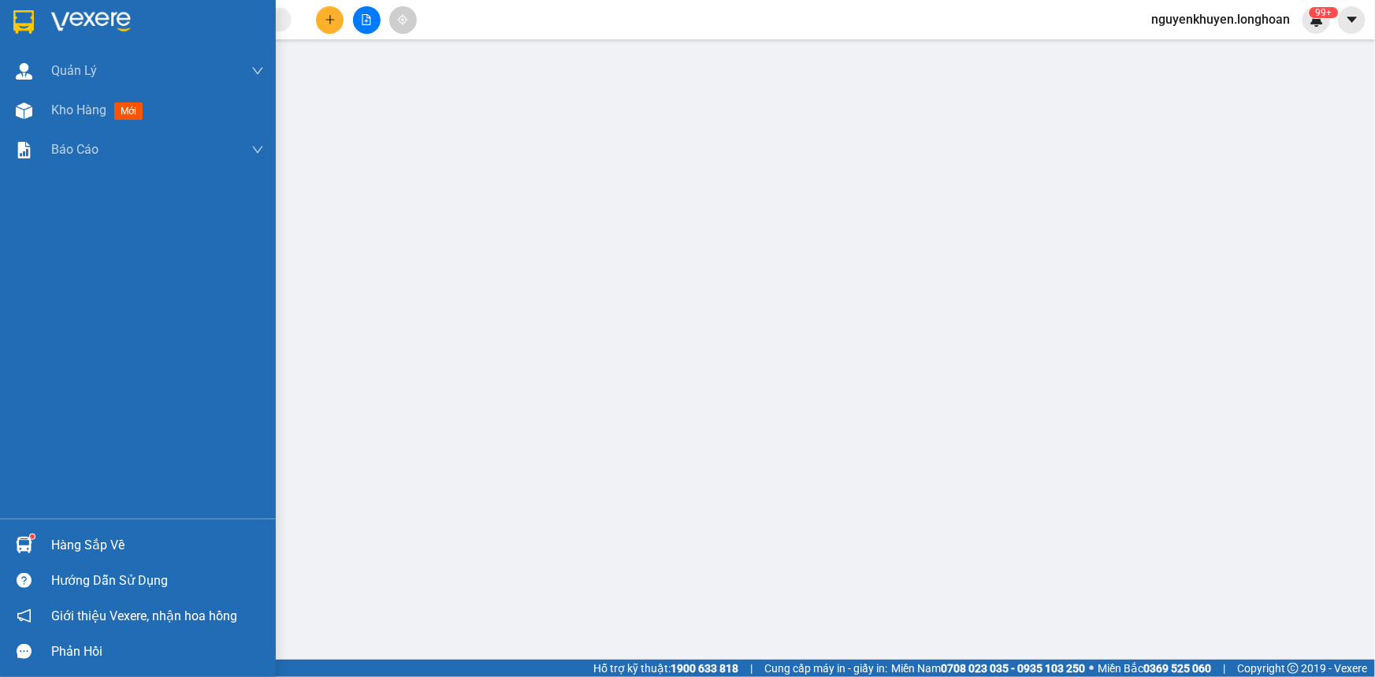
click at [103, 542] on div "Hàng sắp về" at bounding box center [157, 545] width 213 height 24
click at [87, 106] on span "Kho hàng" at bounding box center [78, 109] width 55 height 15
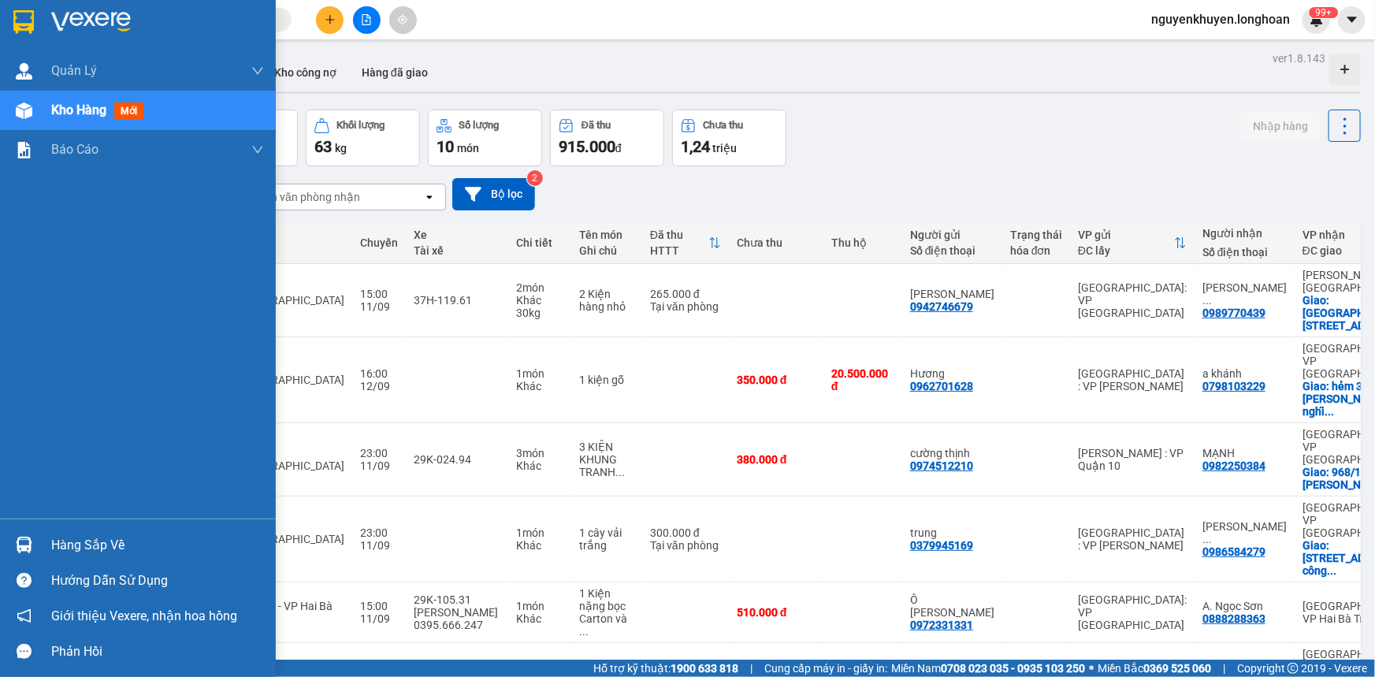
click at [30, 16] on img at bounding box center [23, 22] width 20 height 24
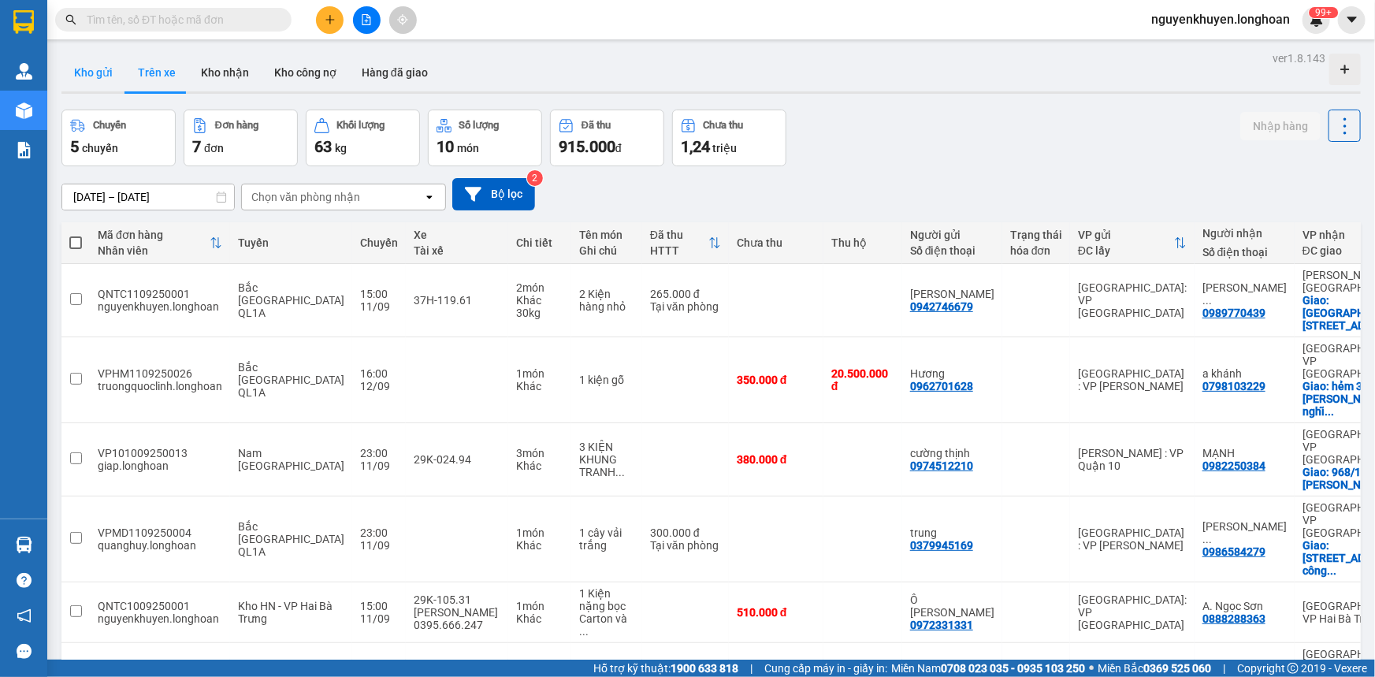
click at [82, 75] on button "Kho gửi" at bounding box center [93, 73] width 64 height 38
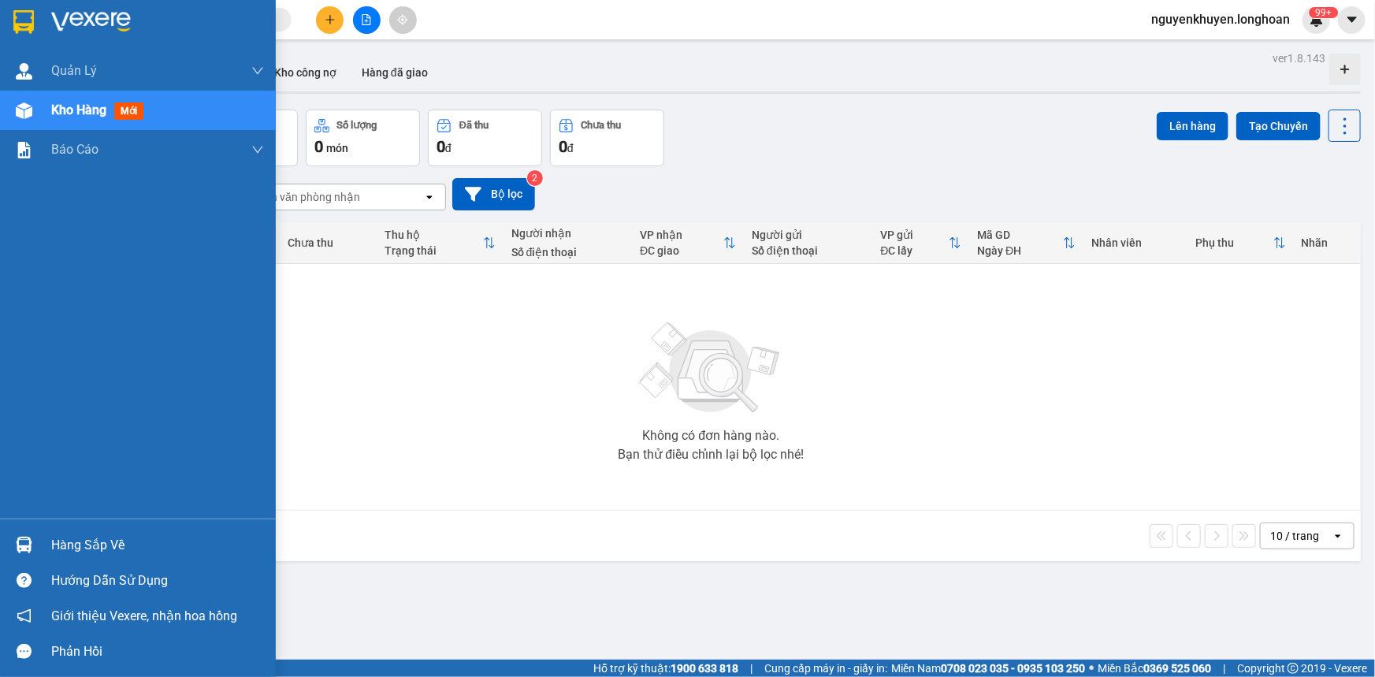
click at [31, 18] on img at bounding box center [23, 22] width 20 height 24
click at [84, 549] on div "Hàng sắp về" at bounding box center [157, 545] width 213 height 24
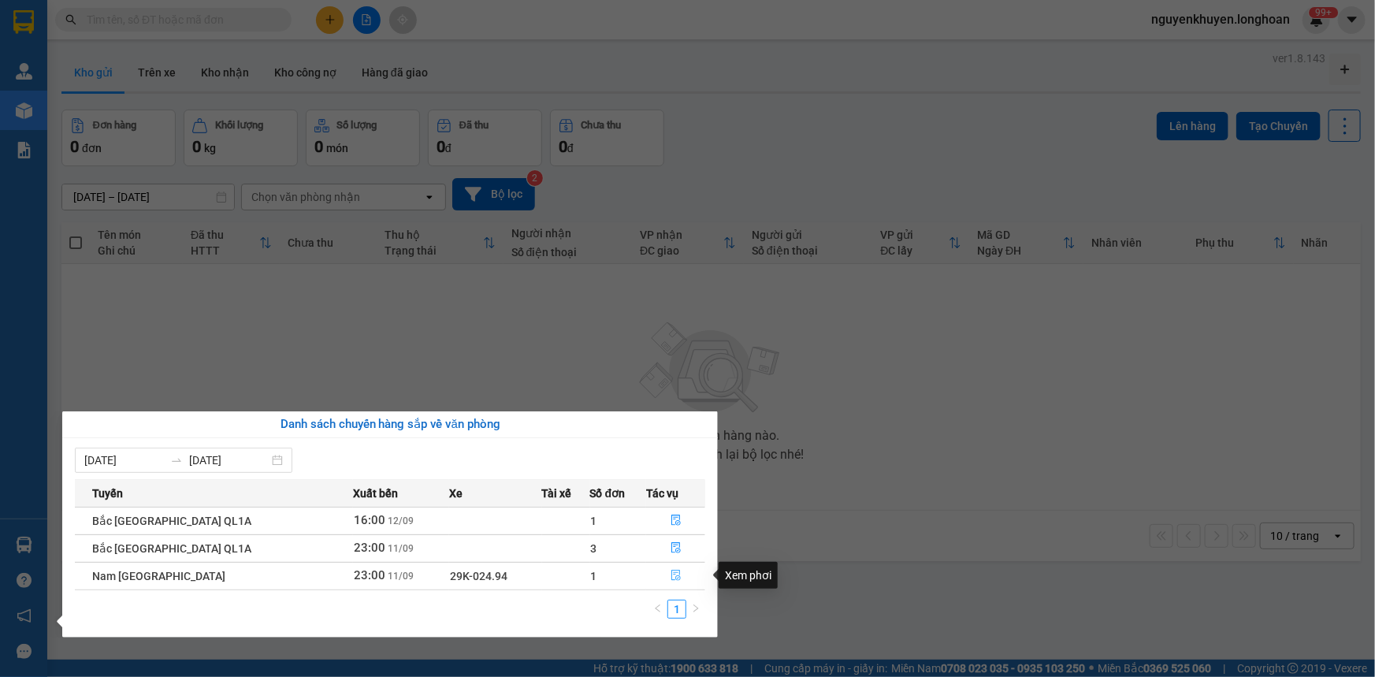
click at [671, 575] on icon "file-done" at bounding box center [675, 575] width 9 height 11
